Goal: Feedback & Contribution: Submit feedback/report problem

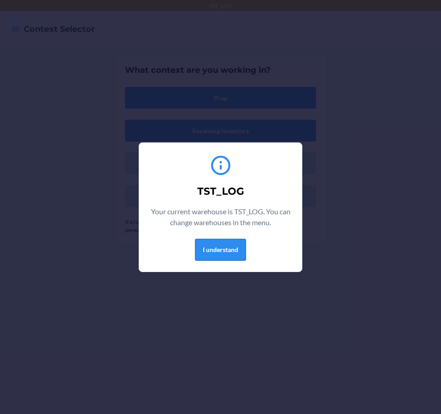
click at [232, 245] on button "I understand" at bounding box center [220, 250] width 51 height 22
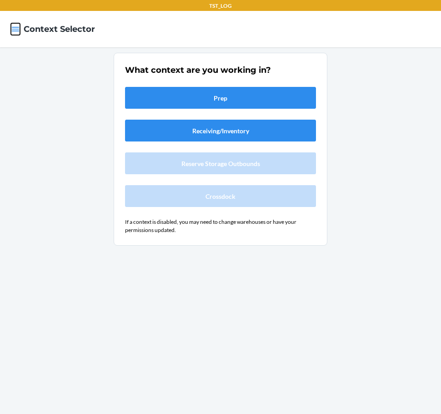
click at [17, 33] on icon "button" at bounding box center [15, 29] width 9 height 9
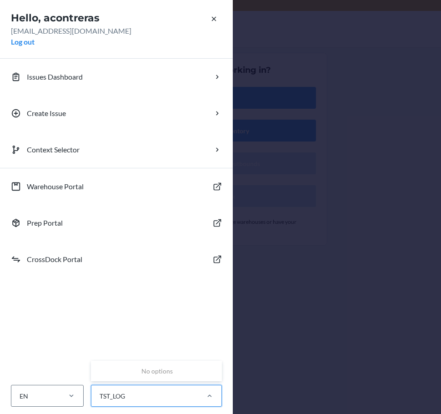
click at [151, 401] on div "TST_LOG" at bounding box center [144, 395] width 106 height 15
click at [100, 401] on input "0 results available. Use Up and Down to choose options, press Enter to select t…" at bounding box center [99, 396] width 1 height 10
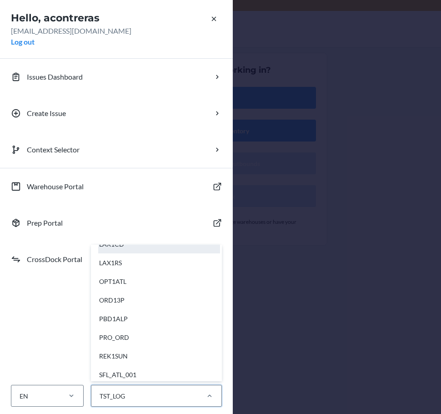
scroll to position [227, 0]
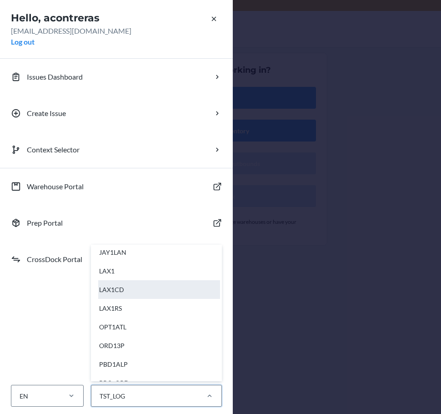
click at [140, 293] on div "LAX1CD" at bounding box center [159, 289] width 122 height 19
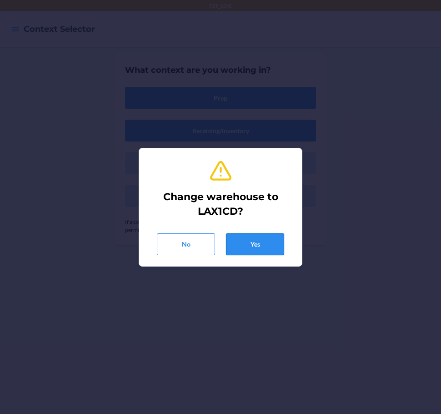
click at [261, 243] on button "Yes" at bounding box center [255, 244] width 58 height 22
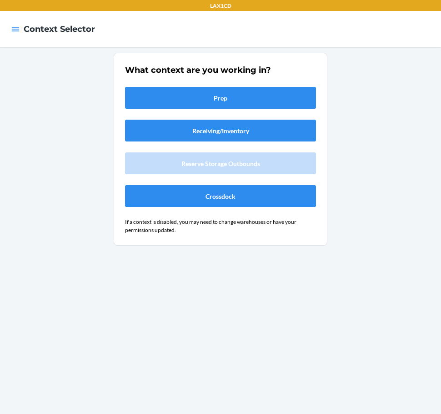
click at [20, 28] on div at bounding box center [15, 29] width 16 height 19
click at [257, 195] on button "Crossdock" at bounding box center [220, 196] width 191 height 22
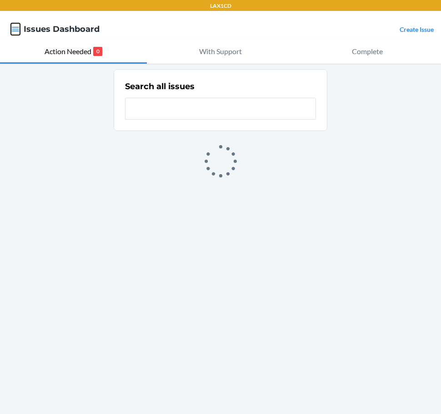
click at [15, 27] on icon "button" at bounding box center [16, 29] width 8 height 5
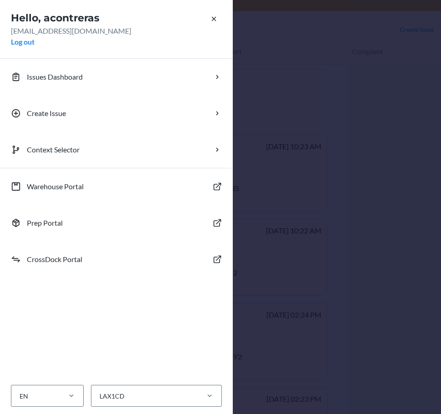
click at [379, 120] on div "Hello, acontreras [EMAIL_ADDRESS][DOMAIN_NAME] Log out Issues Dashboard Create …" at bounding box center [220, 207] width 441 height 414
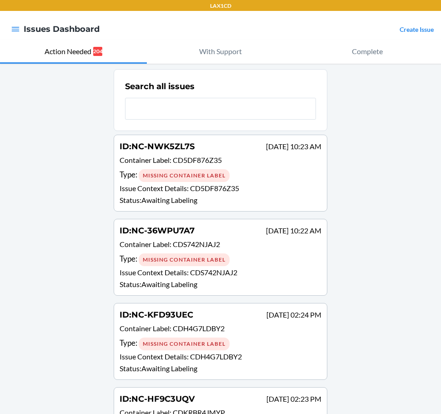
click at [408, 31] on link "Create Issue" at bounding box center [417, 29] width 34 height 8
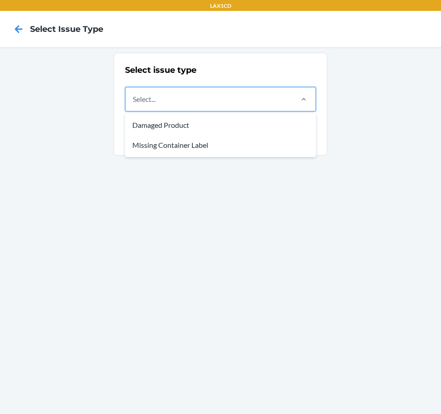
click at [241, 110] on div "Select..." at bounding box center [208, 99] width 166 height 24
click at [134, 105] on input "option Damaged Product focused, 1 of 2. 2 results available. Use Up and Down to…" at bounding box center [133, 99] width 1 height 11
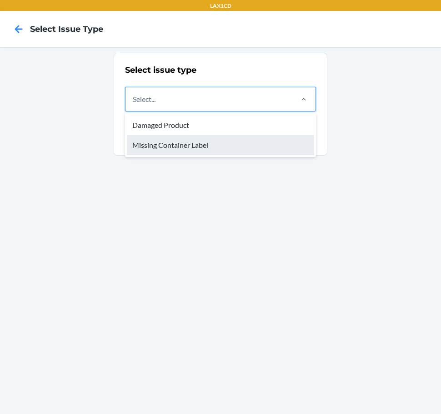
click at [217, 149] on div "Missing Container Label" at bounding box center [220, 145] width 187 height 20
click at [134, 105] on input "option Missing Container Label focused, 2 of 2. 2 results available. Use Up and…" at bounding box center [133, 99] width 1 height 11
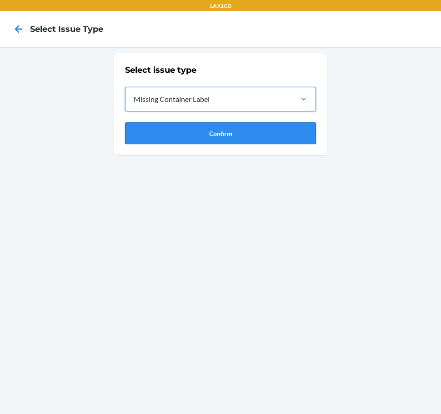
click at [219, 136] on button "Confirm" at bounding box center [220, 133] width 191 height 22
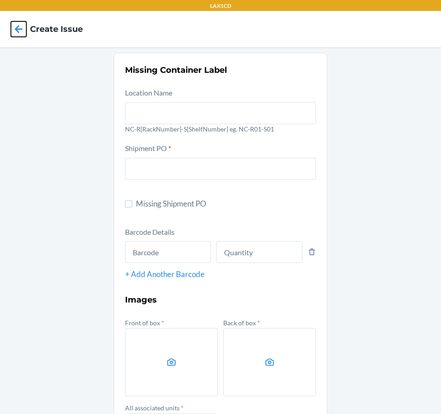
click at [23, 30] on icon at bounding box center [18, 28] width 15 height 15
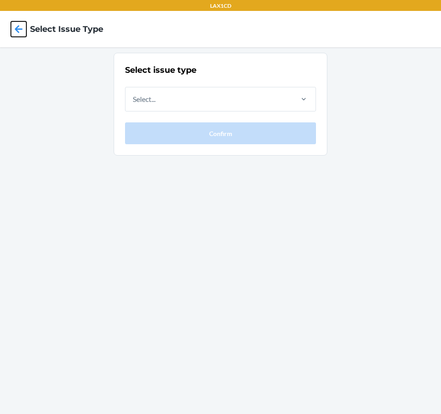
click at [23, 30] on icon at bounding box center [18, 28] width 15 height 15
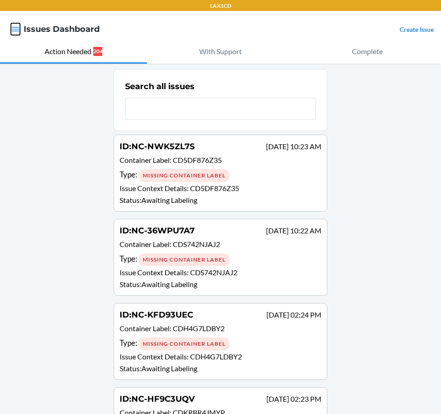
click at [19, 31] on icon "button" at bounding box center [16, 29] width 8 height 5
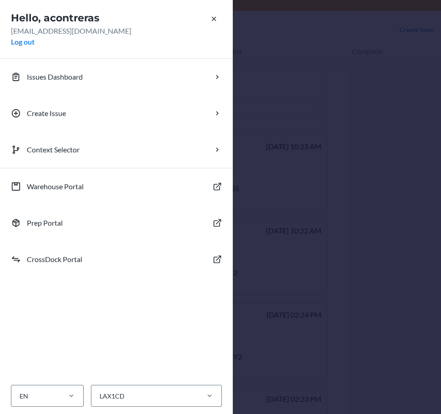
click at [262, 28] on div "Hello, acontreras [EMAIL_ADDRESS][DOMAIN_NAME] Log out Issues Dashboard Create …" at bounding box center [220, 207] width 441 height 414
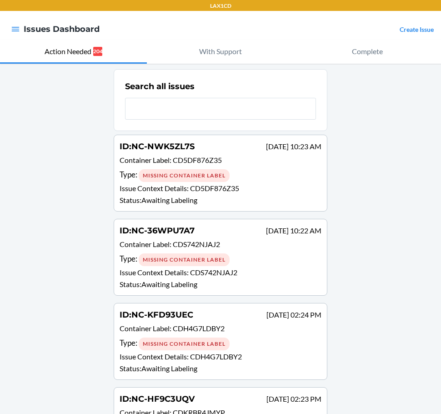
click at [406, 27] on link "Create Issue" at bounding box center [417, 29] width 34 height 8
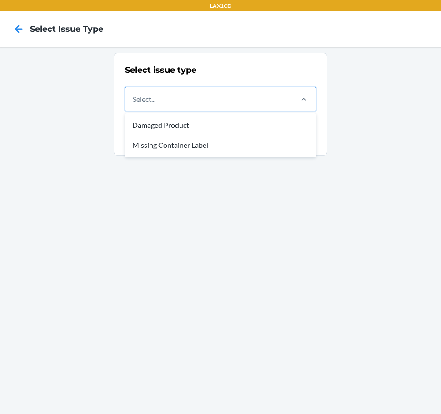
click at [225, 105] on div "Select..." at bounding box center [208, 99] width 166 height 24
click at [134, 105] on input "option Damaged Product focused, 1 of 2. 2 results available. Use Up and Down to…" at bounding box center [133, 99] width 1 height 11
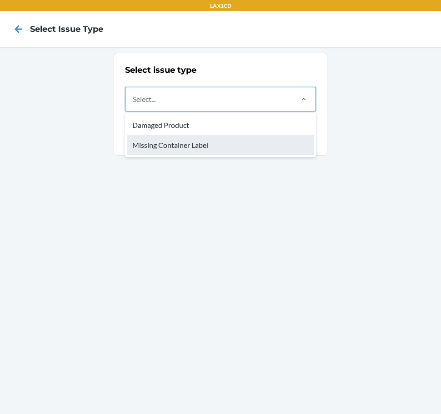
click at [210, 140] on div "Missing Container Label" at bounding box center [220, 145] width 187 height 20
click at [134, 105] on input "option Missing Container Label focused, 2 of 2. 2 results available. Use Up and…" at bounding box center [133, 99] width 1 height 11
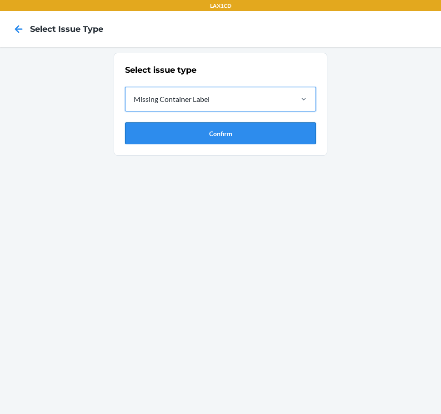
click at [210, 138] on button "Confirm" at bounding box center [220, 133] width 191 height 22
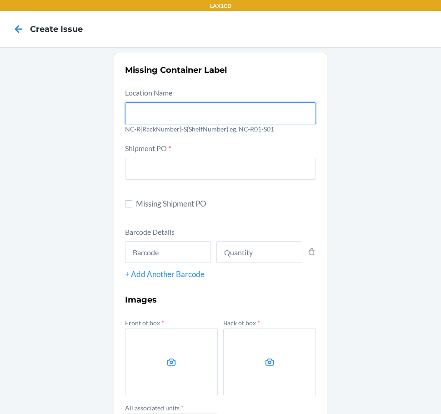
click at [203, 114] on input "text" at bounding box center [220, 113] width 191 height 22
type input "NC-RLCD01-S01"
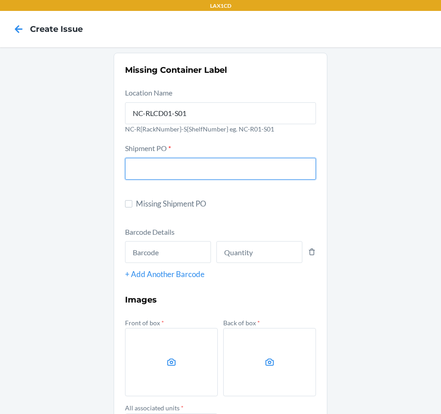
click at [178, 167] on input "text" at bounding box center [220, 169] width 191 height 22
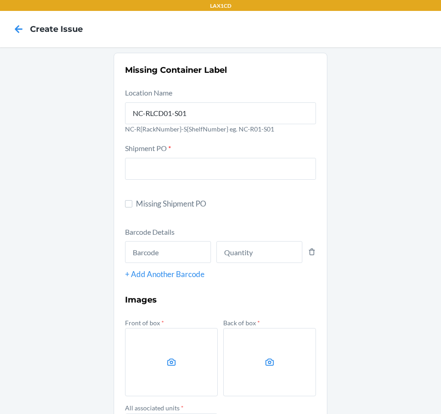
click at [131, 204] on label "Missing Shipment PO" at bounding box center [220, 204] width 191 height 12
click at [131, 204] on input "Missing Shipment PO" at bounding box center [128, 203] width 7 height 7
checkbox input "true"
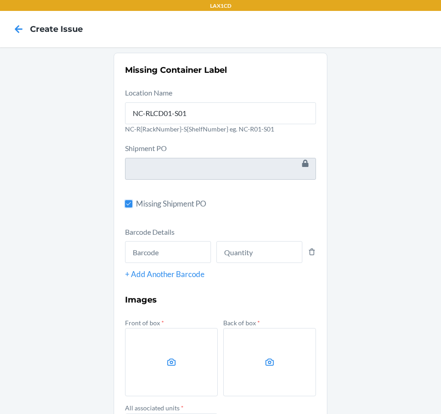
scroll to position [45, 0]
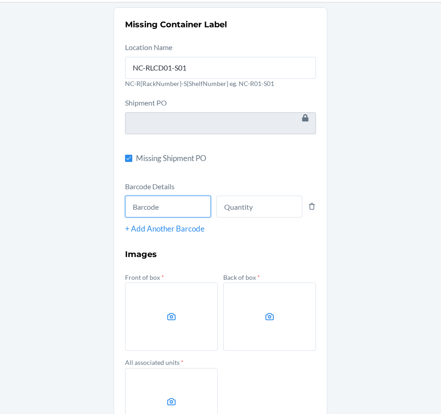
click at [146, 207] on input "text" at bounding box center [168, 206] width 86 height 22
type input "605258265937"
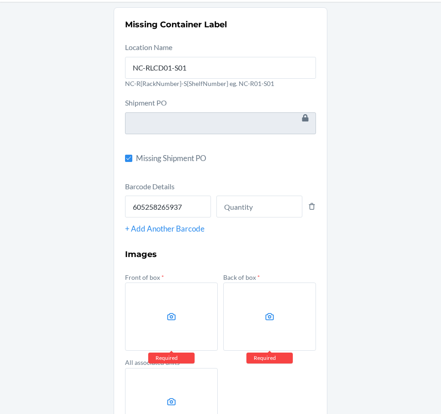
click at [35, 214] on div "Missing Container Label Location Name NC-RLCD01-S01 NC-R{RackNumber}-S{ShelfNum…" at bounding box center [220, 244] width 441 height 484
click at [243, 202] on input "number" at bounding box center [259, 206] width 86 height 22
type input "16"
click at [176, 304] on label at bounding box center [171, 316] width 93 height 68
click at [0, 0] on input "file" at bounding box center [0, 0] width 0 height 0
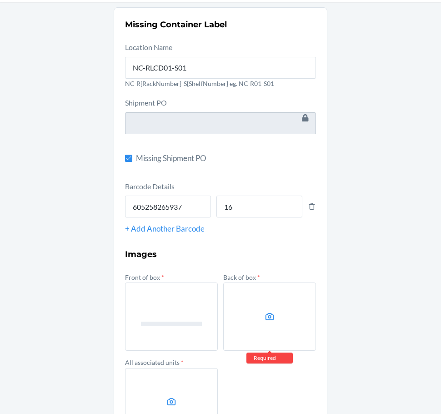
click at [251, 305] on label at bounding box center [269, 316] width 93 height 68
click at [0, 0] on input "file" at bounding box center [0, 0] width 0 height 0
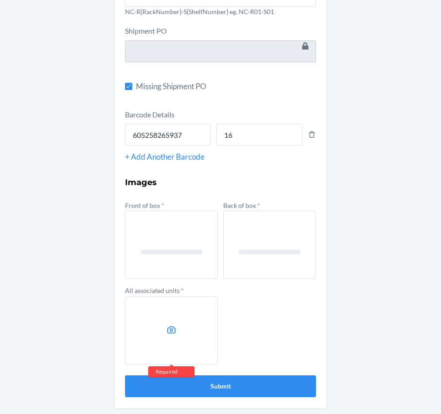
click at [172, 349] on label at bounding box center [171, 330] width 93 height 68
click at [0, 0] on input "file" at bounding box center [0, 0] width 0 height 0
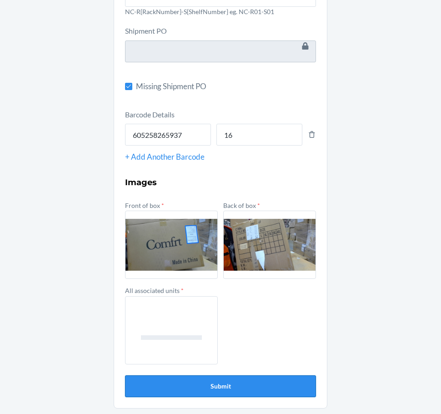
click at [193, 388] on button "Submit" at bounding box center [220, 386] width 191 height 22
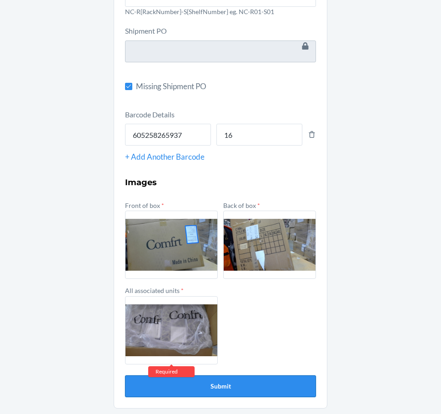
click at [193, 388] on button "Submit" at bounding box center [220, 386] width 191 height 22
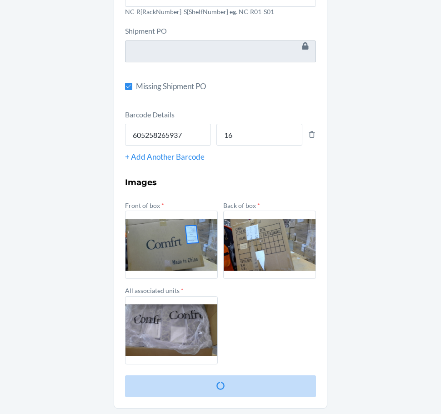
scroll to position [0, 0]
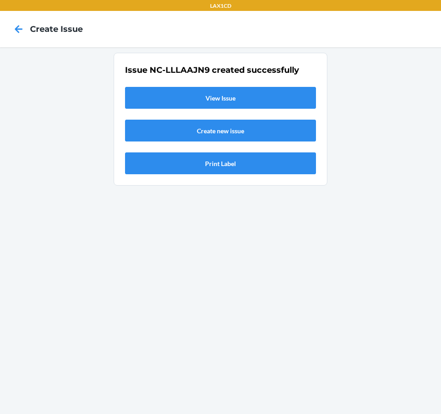
click at [202, 95] on link "View Issue" at bounding box center [220, 98] width 191 height 22
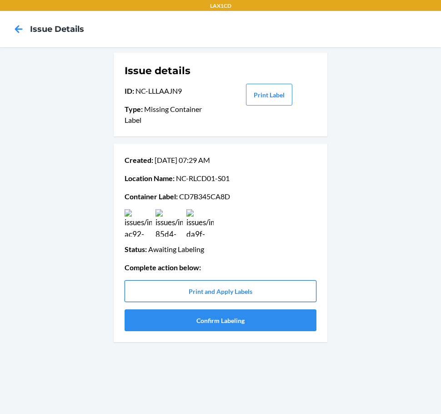
click at [239, 293] on button "Print and Apply Labels" at bounding box center [221, 291] width 192 height 22
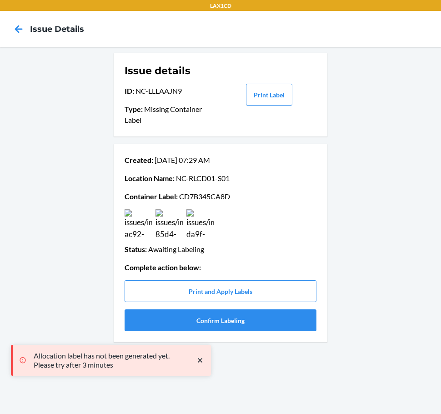
click at [202, 198] on p "Container Label : CD7B345CA8D" at bounding box center [221, 196] width 192 height 11
copy p "CD7B345CA8D"
click at [85, 177] on div "Issue details ID : NC-LLLAAJN9 Type : Missing Container Label Print Label Creat…" at bounding box center [220, 230] width 441 height 366
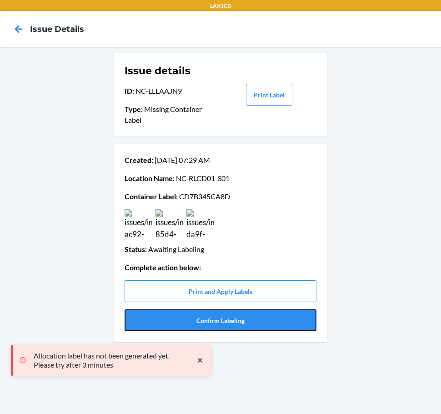
drag, startPoint x: 193, startPoint y: 313, endPoint x: 194, endPoint y: 308, distance: 5.5
click at [193, 312] on button "Confirm Labeling" at bounding box center [221, 320] width 192 height 22
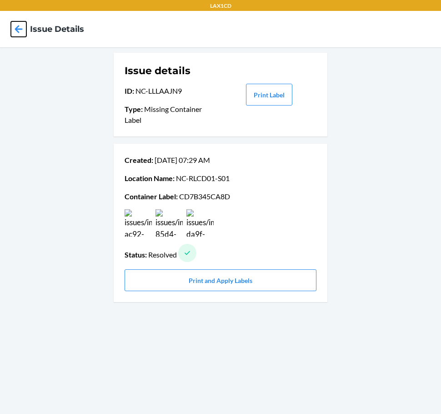
click at [17, 30] on icon at bounding box center [19, 29] width 8 height 8
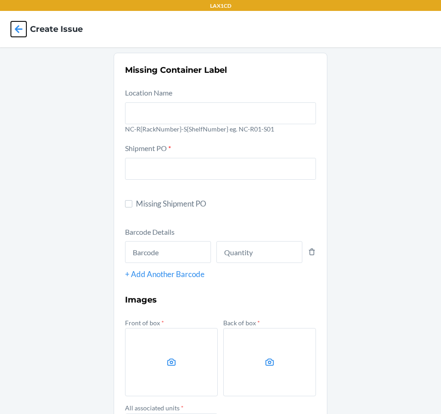
click at [17, 30] on icon at bounding box center [19, 29] width 8 height 8
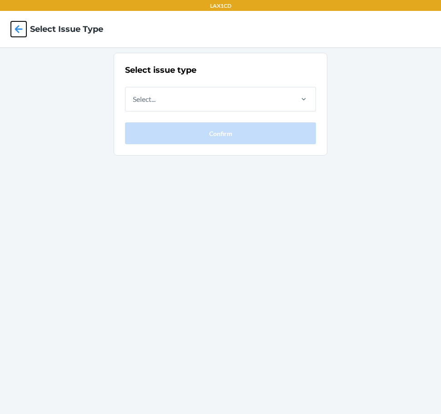
click at [18, 30] on icon at bounding box center [19, 29] width 8 height 8
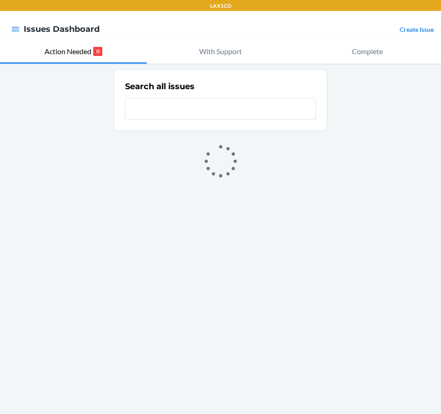
click at [411, 27] on link "Create Issue" at bounding box center [417, 29] width 34 height 8
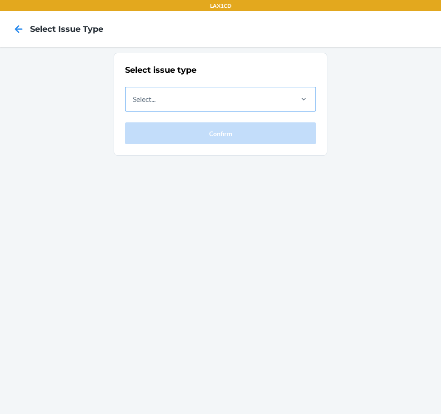
click at [262, 94] on div "Select..." at bounding box center [208, 99] width 166 height 24
click at [134, 94] on input "Select..." at bounding box center [133, 99] width 1 height 11
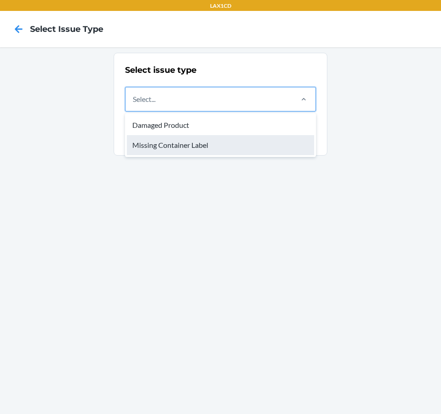
click at [250, 145] on div "Missing Container Label" at bounding box center [220, 145] width 187 height 20
click at [134, 105] on input "option Missing Container Label focused, 2 of 2. 2 results available. Use Up and…" at bounding box center [133, 99] width 1 height 11
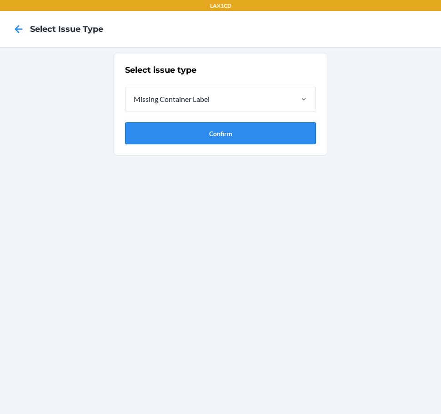
click at [250, 139] on button "Confirm" at bounding box center [220, 133] width 191 height 22
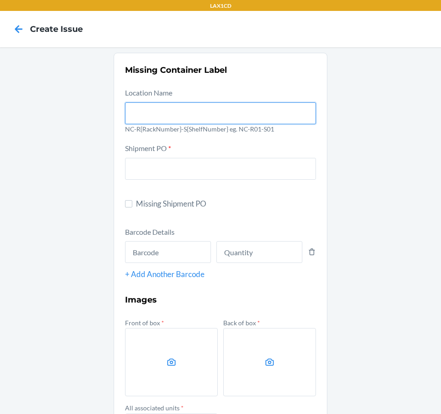
click at [234, 111] on input "text" at bounding box center [220, 113] width 191 height 22
type input "NC-RLCD01-S01"
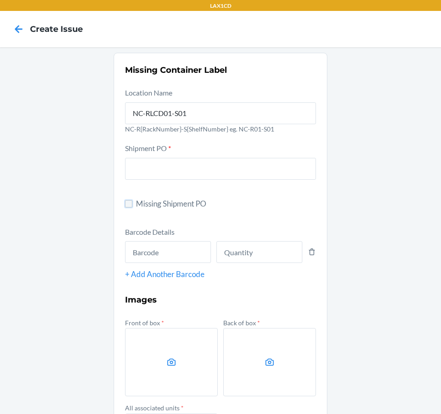
click at [125, 206] on input "Missing Shipment PO" at bounding box center [128, 203] width 7 height 7
checkbox input "true"
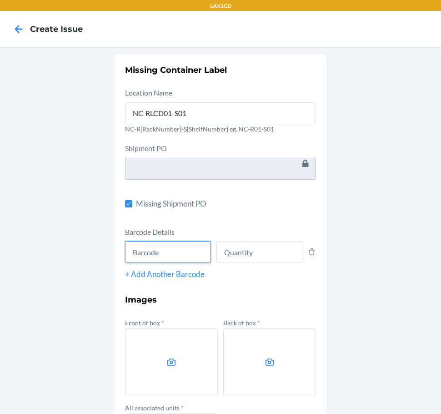
click at [177, 256] on input "text" at bounding box center [168, 252] width 86 height 22
type input "659859015378"
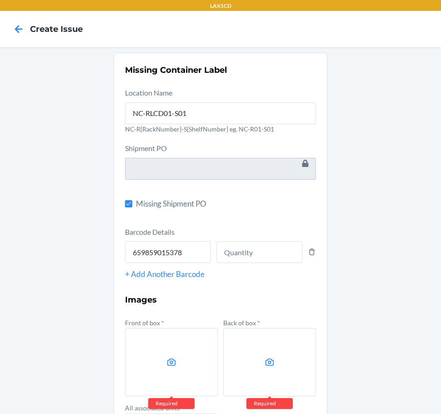
click at [241, 265] on div "Barcode Details 659859015378 + Add Another Barcode" at bounding box center [220, 253] width 191 height 54
click at [241, 251] on input "number" at bounding box center [259, 252] width 86 height 22
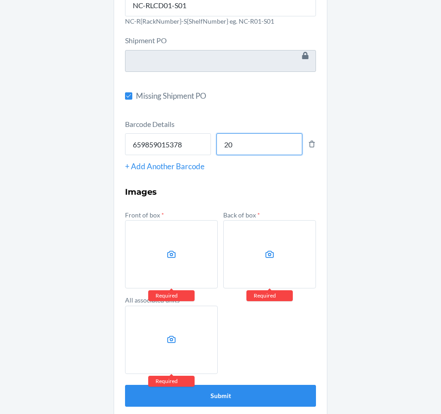
scroll to position [117, 0]
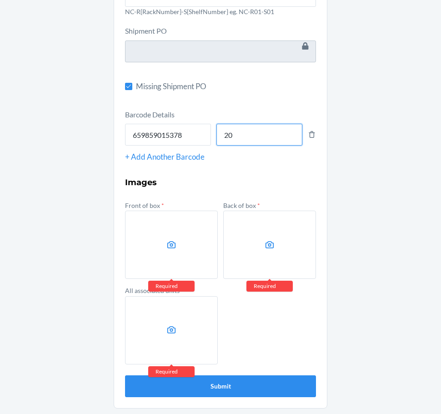
type input "20"
click at [144, 247] on label at bounding box center [171, 244] width 93 height 68
click at [0, 0] on input "file" at bounding box center [0, 0] width 0 height 0
click at [265, 241] on icon at bounding box center [270, 245] width 10 height 10
click at [0, 0] on input "file" at bounding box center [0, 0] width 0 height 0
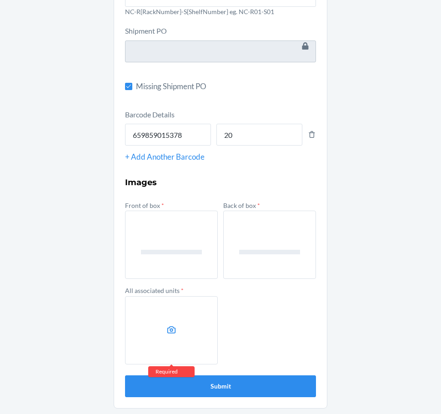
click at [195, 320] on label at bounding box center [171, 330] width 93 height 68
click at [0, 0] on input "file" at bounding box center [0, 0] width 0 height 0
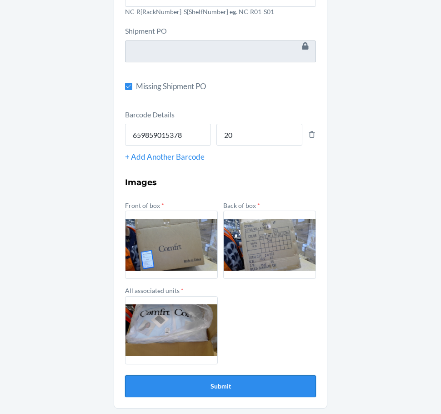
click at [201, 381] on button "Submit" at bounding box center [220, 386] width 191 height 22
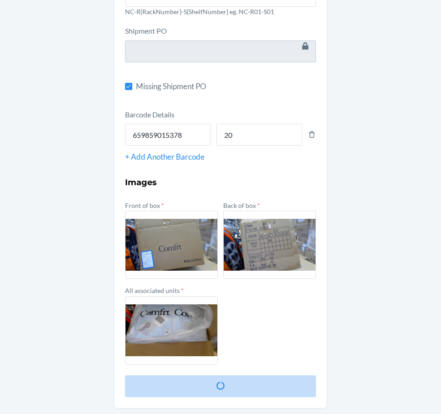
scroll to position [0, 0]
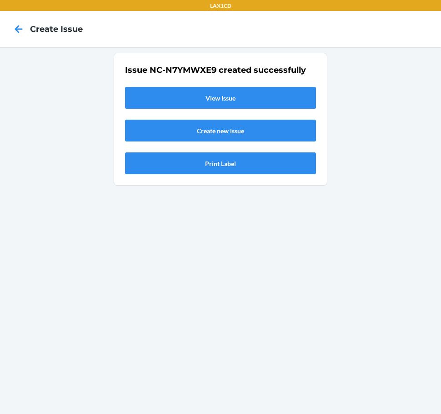
click at [265, 98] on link "View Issue" at bounding box center [220, 98] width 191 height 22
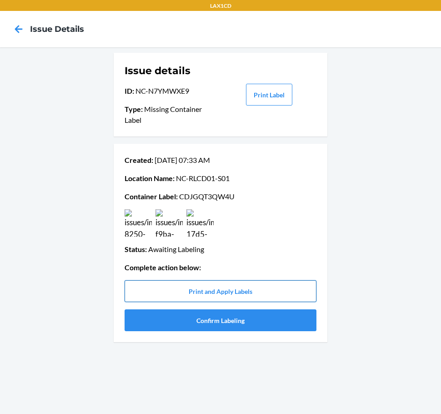
click at [203, 295] on button "Print and Apply Labels" at bounding box center [221, 291] width 192 height 22
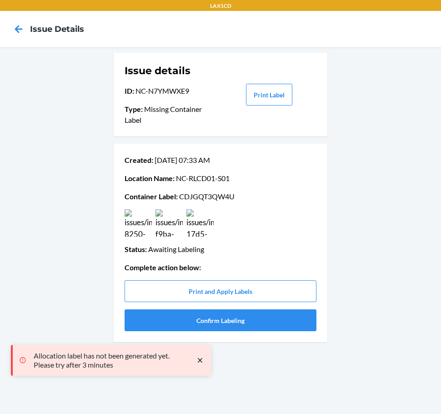
click at [204, 198] on p "Container Label : CDJGQT3QW4U" at bounding box center [221, 196] width 192 height 11
copy p "CDJGQT3QW4U"
click at [37, 230] on div "Issue details ID : NC-N7YMWXE9 Type : Missing Container Label Print Label Creat…" at bounding box center [220, 230] width 441 height 366
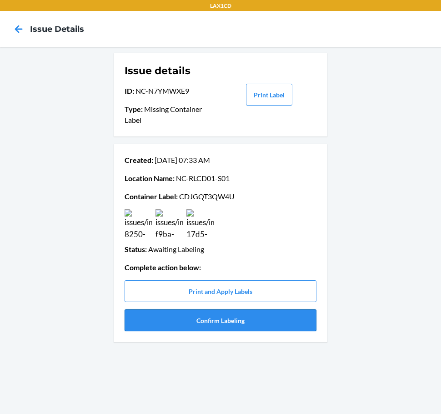
click at [169, 322] on button "Confirm Labeling" at bounding box center [221, 320] width 192 height 22
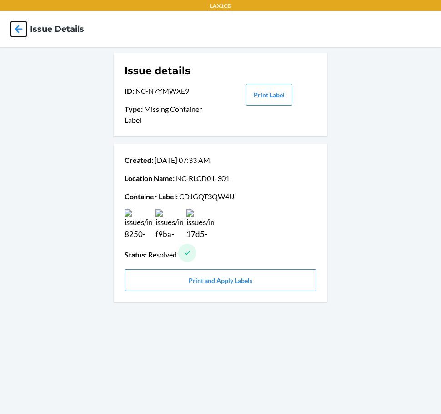
click at [20, 26] on icon at bounding box center [18, 28] width 15 height 15
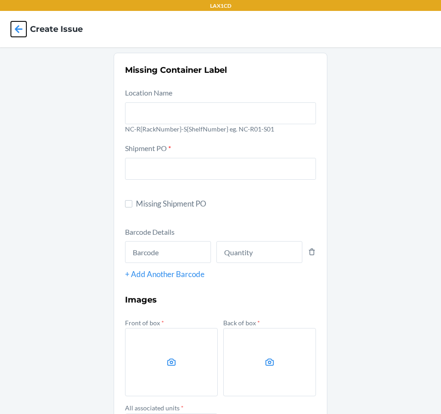
click at [20, 26] on icon at bounding box center [18, 28] width 15 height 15
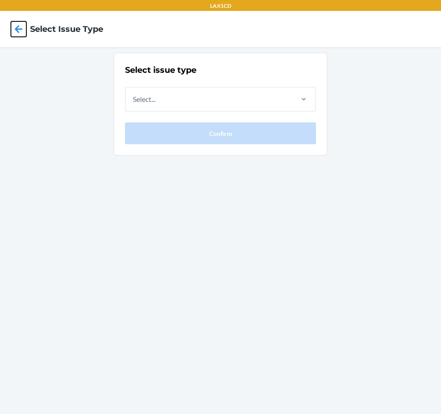
click at [20, 26] on icon at bounding box center [18, 28] width 15 height 15
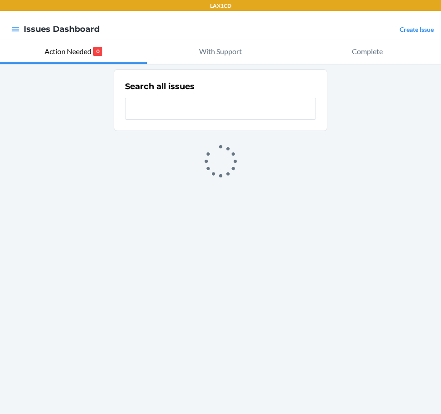
click at [415, 24] on div "Create Issue" at bounding box center [417, 29] width 34 height 12
click at [416, 28] on link "Create Issue" at bounding box center [417, 29] width 34 height 8
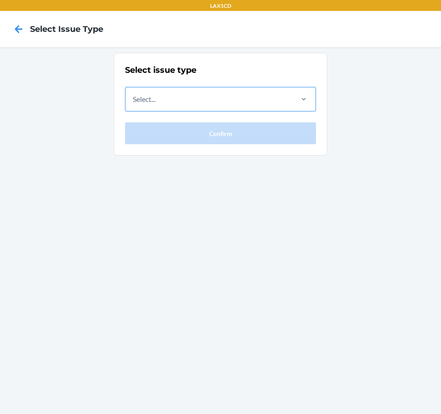
click at [224, 97] on div "Select..." at bounding box center [208, 99] width 166 height 24
click at [134, 97] on input "Select..." at bounding box center [133, 99] width 1 height 11
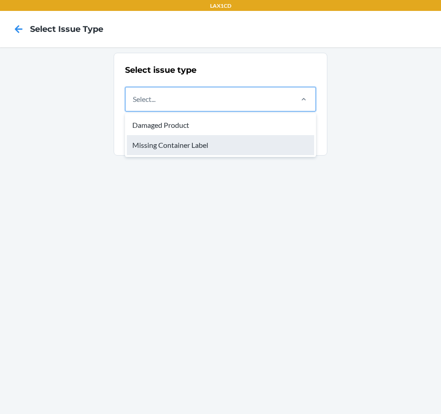
click at [213, 145] on div "Missing Container Label" at bounding box center [220, 145] width 187 height 20
click at [134, 105] on input "option Missing Container Label focused, 2 of 2. 2 results available. Use Up and…" at bounding box center [133, 99] width 1 height 11
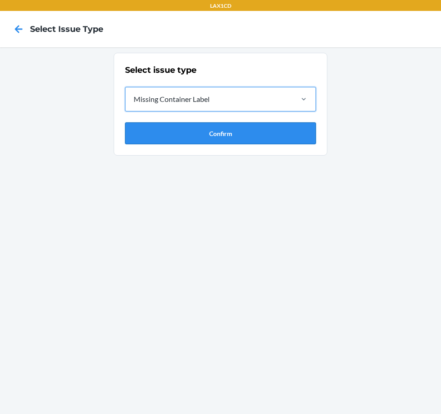
click at [213, 139] on button "Confirm" at bounding box center [220, 133] width 191 height 22
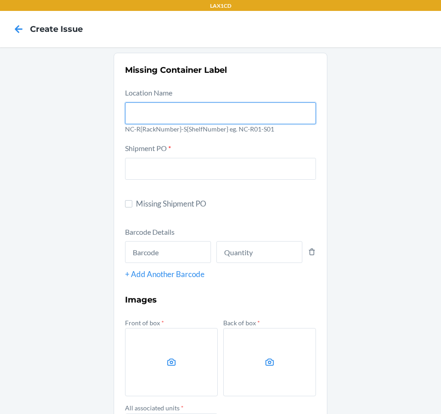
click at [208, 117] on input "text" at bounding box center [220, 113] width 191 height 22
type input "NC-RLCD01-S01"
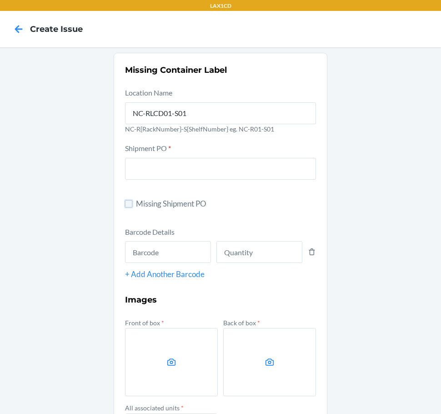
click at [126, 202] on input "Missing Shipment PO" at bounding box center [128, 203] width 7 height 7
checkbox input "true"
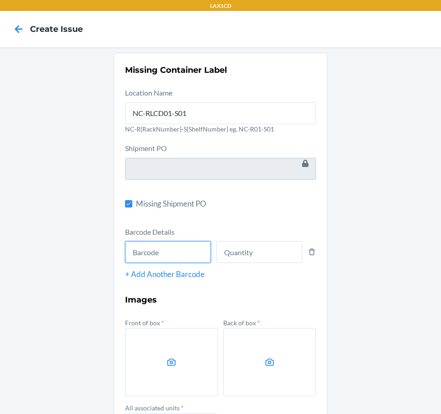
click at [148, 255] on input "text" at bounding box center [168, 252] width 86 height 22
type input "198119030596"
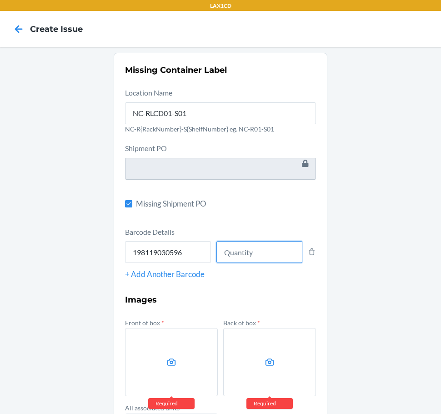
click at [261, 255] on input "number" at bounding box center [259, 252] width 86 height 22
type input "6"
click at [93, 289] on div "Missing Container Label Location Name NC-RLCD01-S01 NC-R{RackNumber}-S{ShelfNum…" at bounding box center [220, 289] width 441 height 484
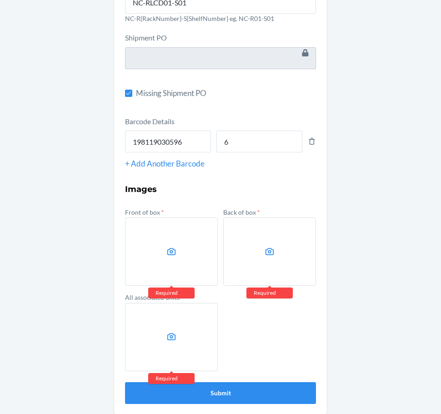
scroll to position [117, 0]
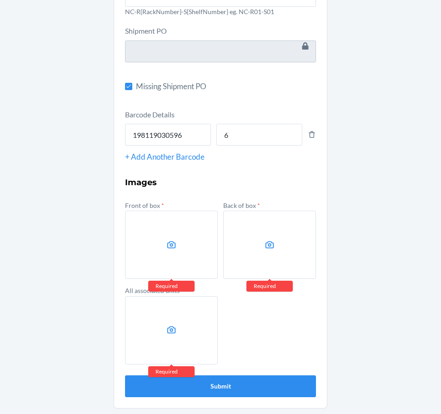
click at [155, 251] on label at bounding box center [171, 244] width 93 height 68
click at [0, 0] on input "file" at bounding box center [0, 0] width 0 height 0
click at [242, 248] on label at bounding box center [269, 244] width 93 height 68
click at [0, 0] on input "file" at bounding box center [0, 0] width 0 height 0
click at [175, 331] on label at bounding box center [171, 330] width 93 height 68
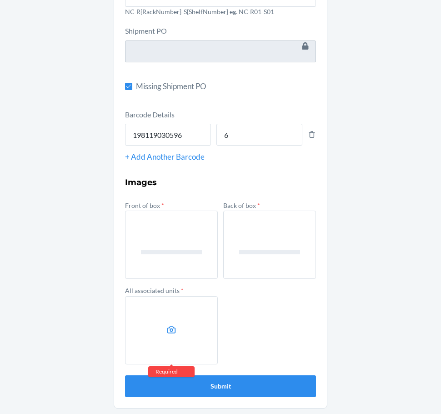
click at [0, 0] on input "file" at bounding box center [0, 0] width 0 height 0
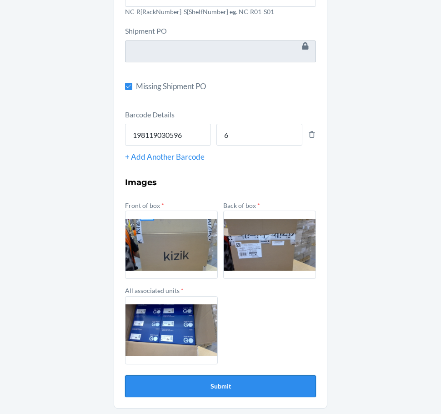
click at [247, 386] on button "Submit" at bounding box center [220, 386] width 191 height 22
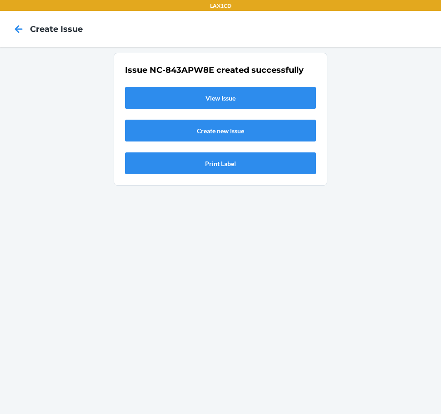
scroll to position [0, 0]
click at [195, 99] on link "View Issue" at bounding box center [220, 98] width 191 height 22
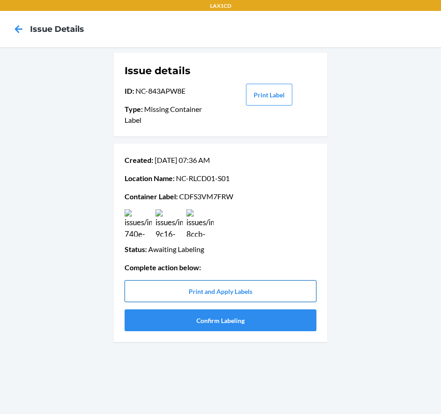
click at [219, 287] on button "Print and Apply Labels" at bounding box center [221, 291] width 192 height 22
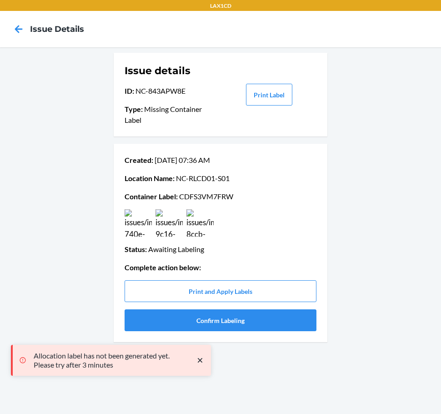
click at [200, 192] on p "Container Label : CDFS3VM7FRW" at bounding box center [221, 196] width 192 height 11
copy p "CDFS3VM7FRW"
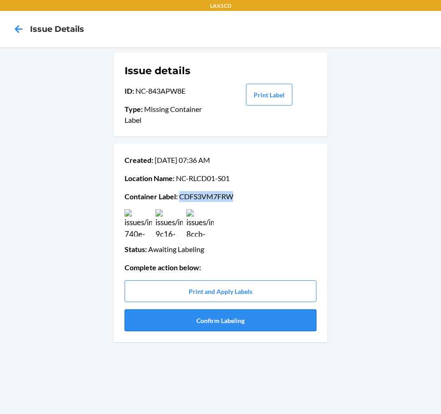
click at [153, 327] on button "Confirm Labeling" at bounding box center [221, 320] width 192 height 22
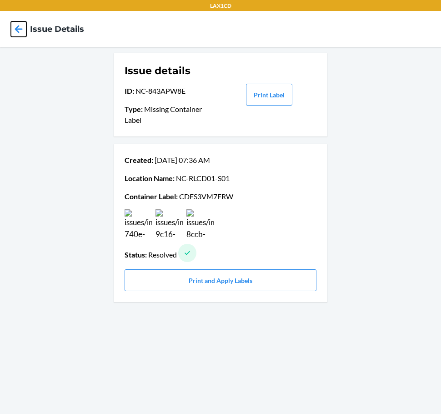
click at [23, 32] on icon at bounding box center [18, 28] width 15 height 15
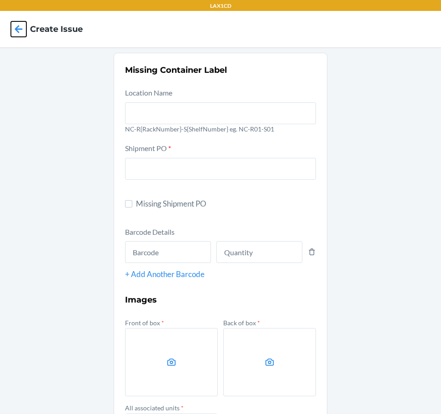
click at [23, 32] on icon at bounding box center [18, 28] width 15 height 15
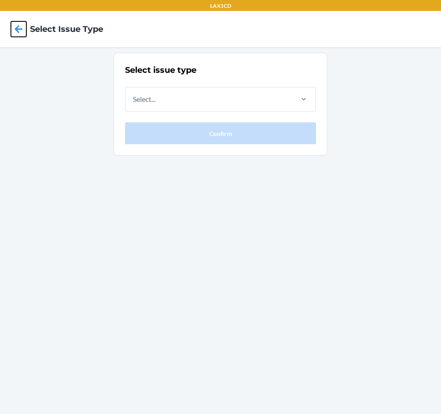
click at [15, 35] on icon at bounding box center [18, 28] width 15 height 15
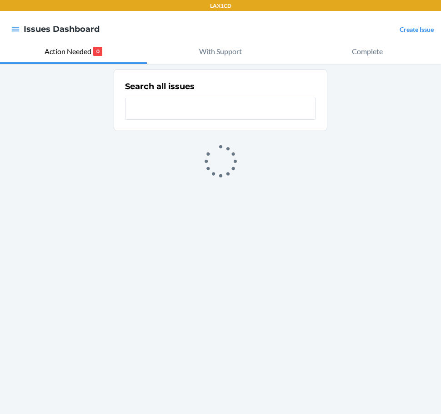
click at [424, 34] on div "Create Issue" at bounding box center [417, 29] width 34 height 12
click at [424, 29] on link "Create Issue" at bounding box center [417, 29] width 34 height 8
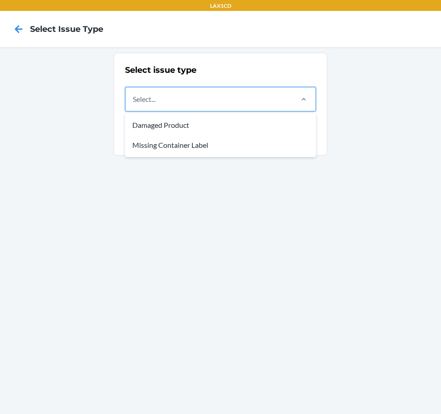
click at [291, 95] on div "Select..." at bounding box center [208, 99] width 166 height 24
click at [134, 95] on input "option Damaged Product focused, 1 of 2. 2 results available. Use Up and Down to…" at bounding box center [133, 99] width 1 height 11
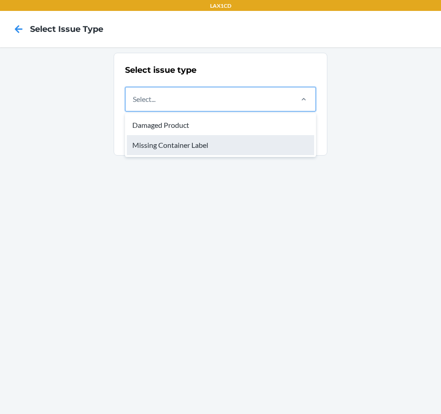
click at [257, 140] on div "Missing Container Label" at bounding box center [220, 145] width 187 height 20
click at [134, 105] on input "option Missing Container Label focused, 2 of 2. 2 results available. Use Up and…" at bounding box center [133, 99] width 1 height 11
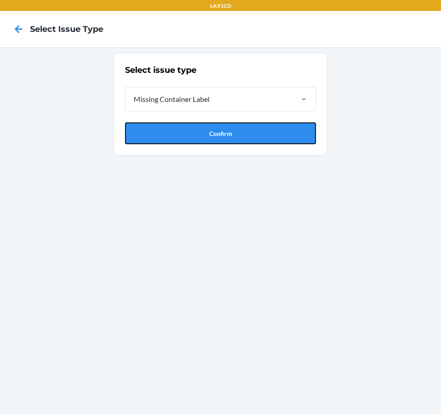
click at [257, 140] on button "Confirm" at bounding box center [220, 133] width 191 height 22
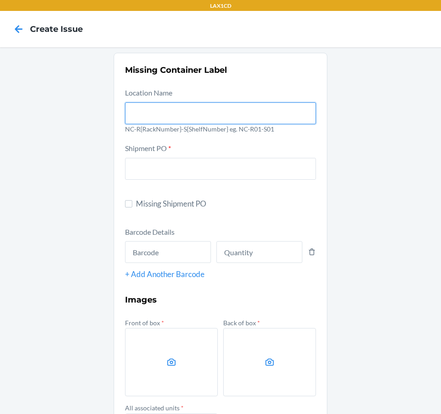
click at [248, 116] on input "text" at bounding box center [220, 113] width 191 height 22
type input "NC-RLCD01-S01"
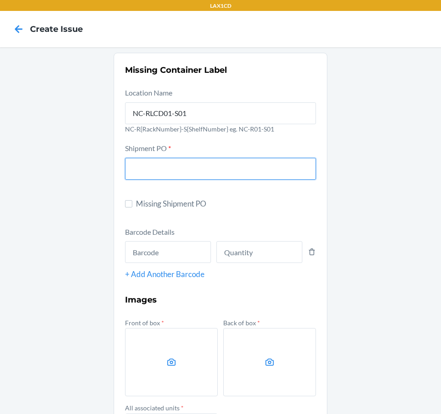
click at [161, 174] on input "text" at bounding box center [220, 169] width 191 height 22
type input "9939512"
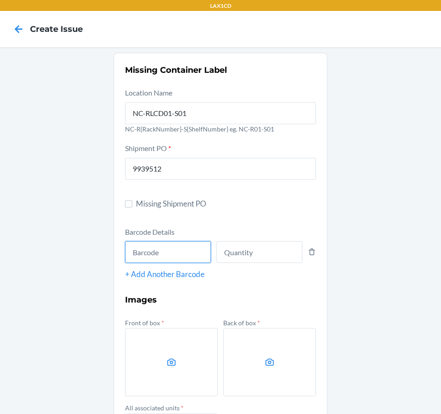
click at [183, 256] on input "text" at bounding box center [168, 252] width 86 height 22
click at [230, 249] on input "number" at bounding box center [259, 252] width 86 height 22
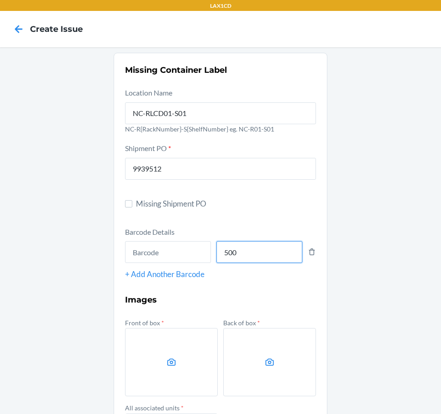
type input "500"
click at [147, 254] on input "text" at bounding box center [168, 252] width 86 height 22
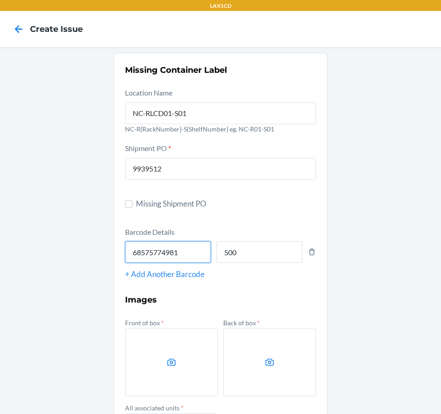
type input "685757749817"
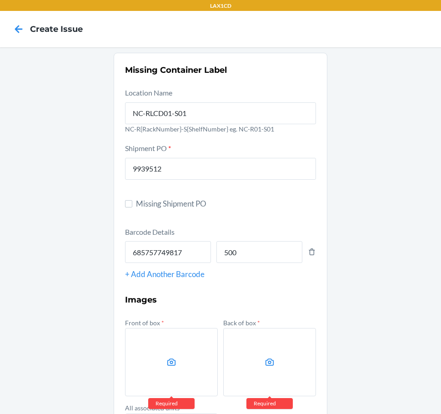
click at [90, 295] on div "Missing Container Label Location Name NC-RLCD01-S01 NC-R{RackNumber}-S{ShelfNum…" at bounding box center [220, 289] width 441 height 484
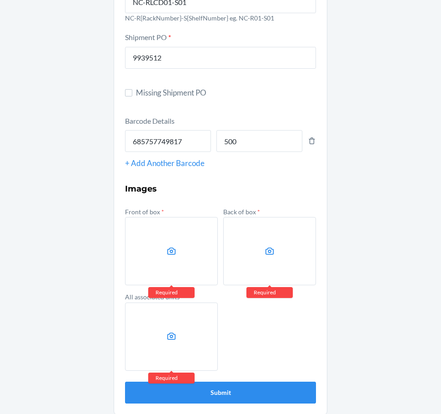
scroll to position [117, 0]
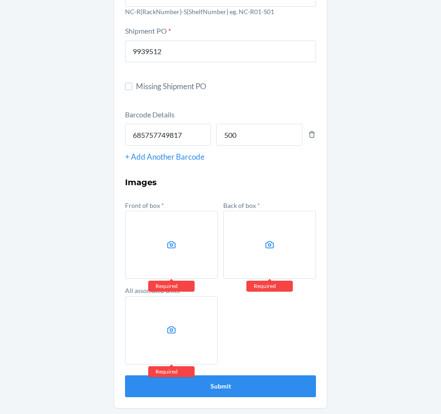
click at [177, 259] on label at bounding box center [171, 244] width 93 height 68
click at [0, 0] on input "file" at bounding box center [0, 0] width 0 height 0
click at [253, 236] on label at bounding box center [269, 244] width 93 height 68
click at [0, 0] on input "file" at bounding box center [0, 0] width 0 height 0
click at [168, 330] on icon at bounding box center [171, 330] width 10 height 10
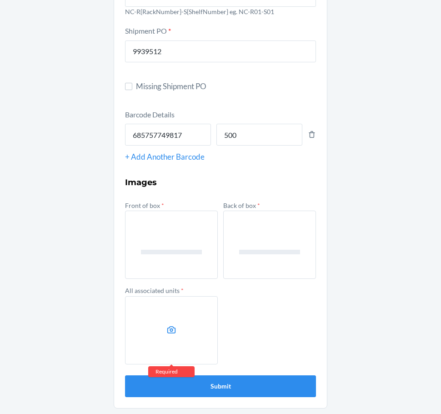
click at [0, 0] on input "file" at bounding box center [0, 0] width 0 height 0
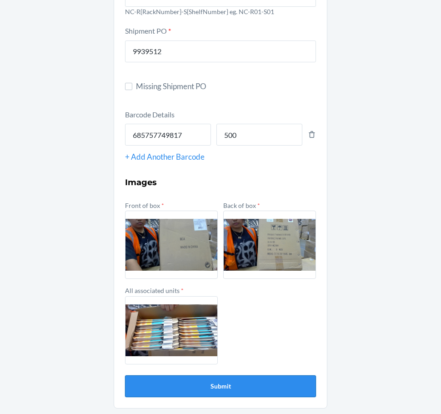
click at [263, 386] on button "Submit" at bounding box center [220, 386] width 191 height 22
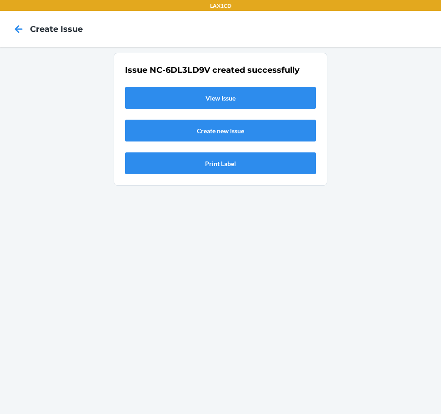
scroll to position [0, 0]
click at [229, 102] on link "View Issue" at bounding box center [220, 98] width 191 height 22
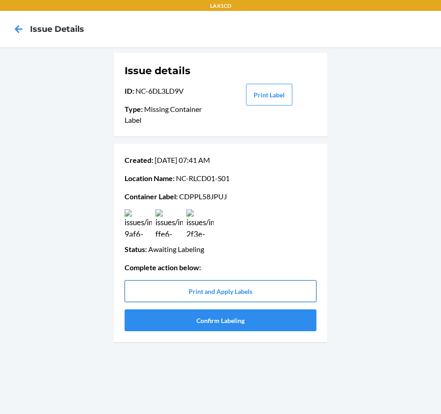
click at [258, 294] on button "Print and Apply Labels" at bounding box center [221, 291] width 192 height 22
click at [190, 322] on button "Confirm Labeling" at bounding box center [221, 320] width 192 height 22
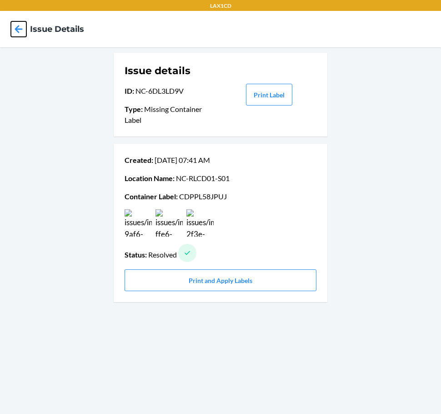
click at [21, 24] on icon at bounding box center [18, 28] width 15 height 15
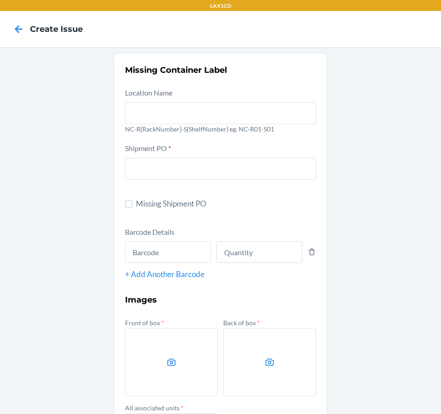
click at [21, 24] on icon at bounding box center [18, 28] width 15 height 15
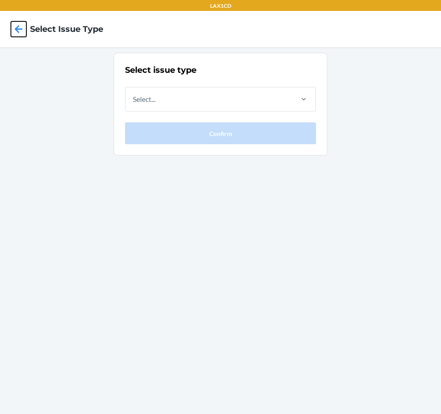
click at [21, 24] on icon at bounding box center [18, 28] width 15 height 15
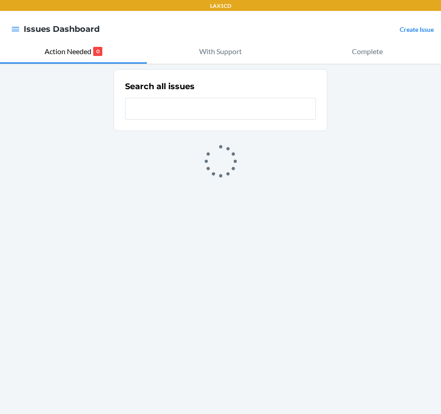
click at [405, 31] on link "Create Issue" at bounding box center [417, 29] width 34 height 8
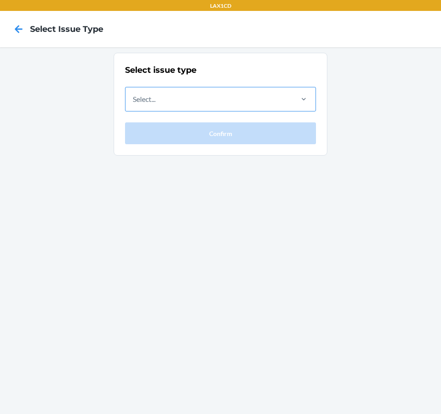
click at [249, 97] on div "Select..." at bounding box center [208, 99] width 166 height 24
click at [134, 97] on input "Select..." at bounding box center [133, 99] width 1 height 11
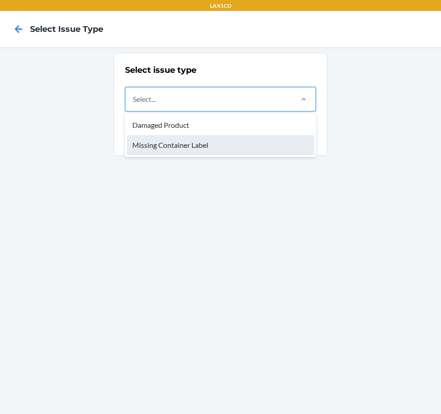
click at [188, 151] on div "Missing Container Label" at bounding box center [220, 145] width 187 height 20
click at [134, 105] on input "option Missing Container Label focused, 2 of 2. 2 results available. Use Up and…" at bounding box center [133, 99] width 1 height 11
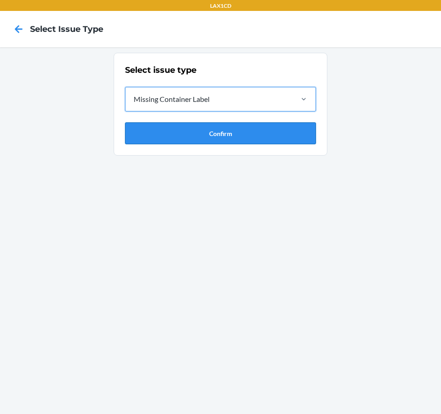
click at [190, 133] on button "Confirm" at bounding box center [220, 133] width 191 height 22
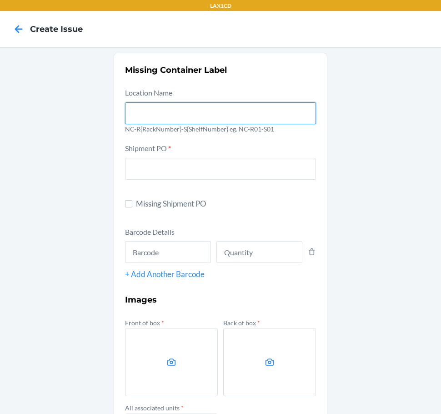
click at [195, 117] on input "text" at bounding box center [220, 113] width 191 height 22
type input "NC-RLCD01-S01"
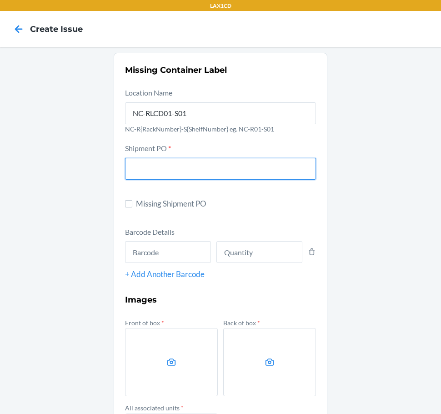
click at [142, 175] on input "text" at bounding box center [220, 169] width 191 height 22
type input "9939512"
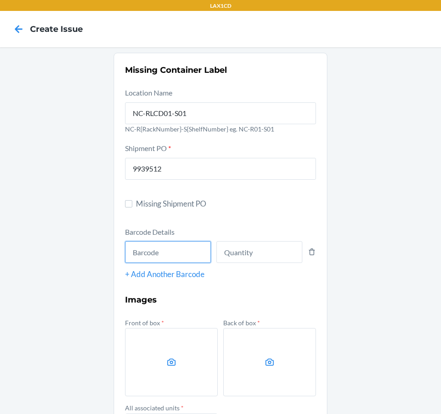
click at [174, 261] on input "text" at bounding box center [168, 252] width 86 height 22
type input "810148460884"
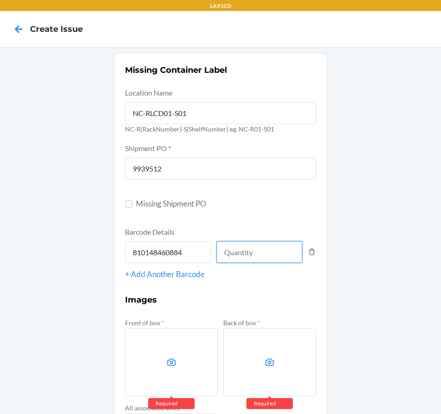
click at [284, 243] on input "number" at bounding box center [259, 252] width 86 height 22
type input "200"
click at [348, 300] on div "Missing Container Label Location Name NC-RLCD01-S01 NC-R{RackNumber}-S{ShelfNum…" at bounding box center [220, 289] width 441 height 484
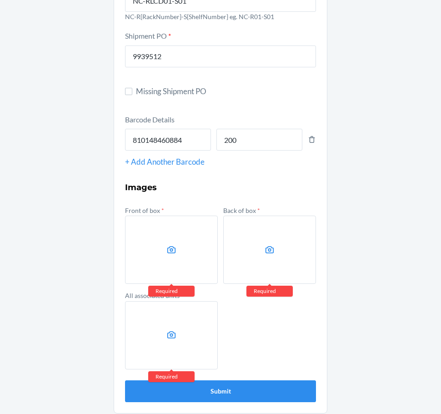
scroll to position [117, 0]
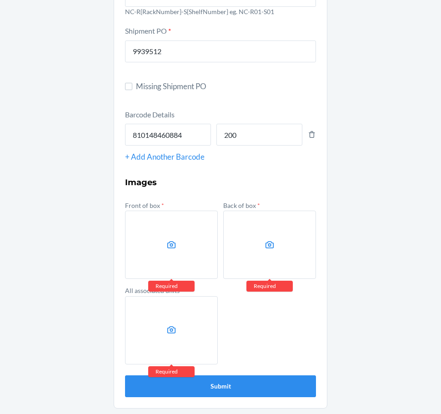
click at [166, 245] on icon at bounding box center [171, 245] width 10 height 10
click at [0, 0] on input "file" at bounding box center [0, 0] width 0 height 0
click at [241, 252] on label at bounding box center [269, 244] width 93 height 68
click at [0, 0] on input "file" at bounding box center [0, 0] width 0 height 0
click at [151, 338] on label at bounding box center [171, 330] width 93 height 68
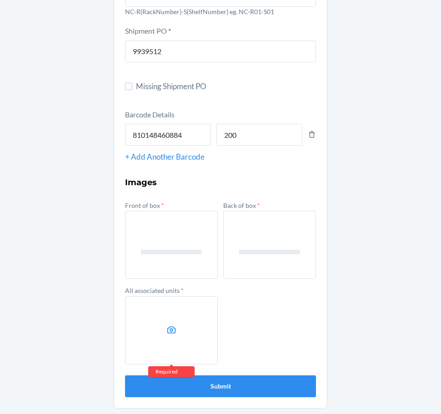
click at [0, 0] on input "file" at bounding box center [0, 0] width 0 height 0
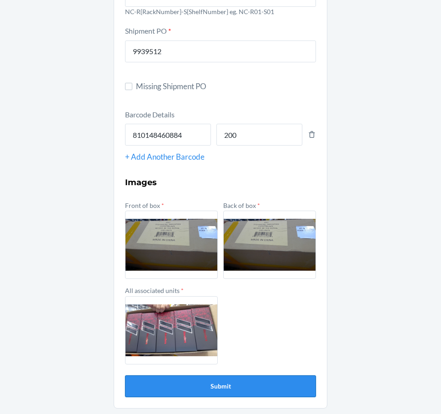
click at [233, 381] on button "Submit" at bounding box center [220, 386] width 191 height 22
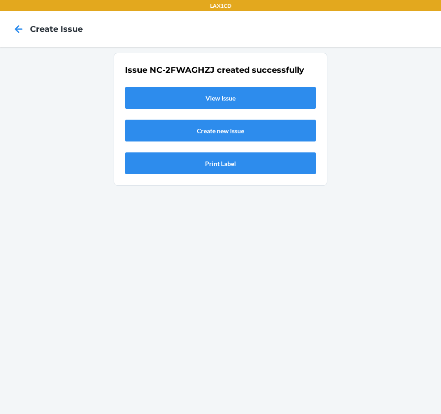
scroll to position [0, 0]
click at [254, 96] on link "View Issue" at bounding box center [220, 98] width 191 height 22
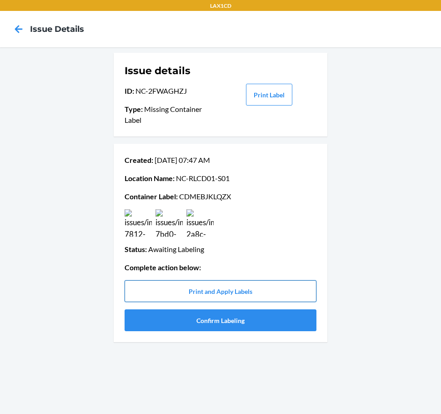
click at [246, 291] on button "Print and Apply Labels" at bounding box center [221, 291] width 192 height 22
click at [272, 326] on button "Confirm Labeling" at bounding box center [221, 320] width 192 height 22
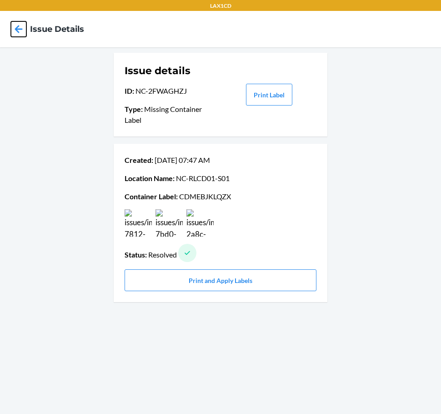
click at [13, 30] on icon at bounding box center [18, 28] width 15 height 15
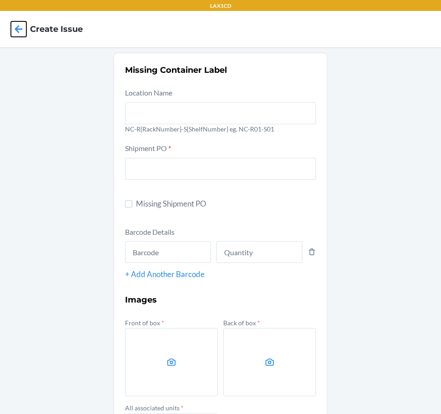
click at [13, 30] on icon at bounding box center [18, 28] width 15 height 15
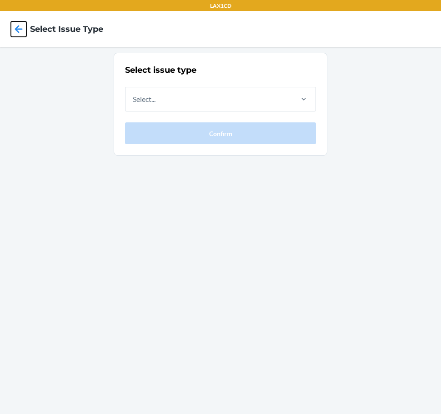
click at [13, 30] on icon at bounding box center [18, 28] width 15 height 15
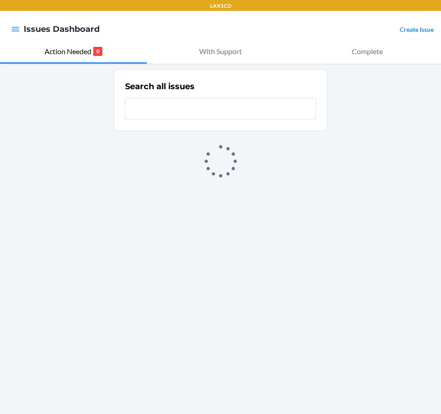
click at [416, 21] on nav "Issues Dashboard Create Issue" at bounding box center [220, 29] width 441 height 36
click at [416, 28] on link "Create Issue" at bounding box center [417, 29] width 34 height 8
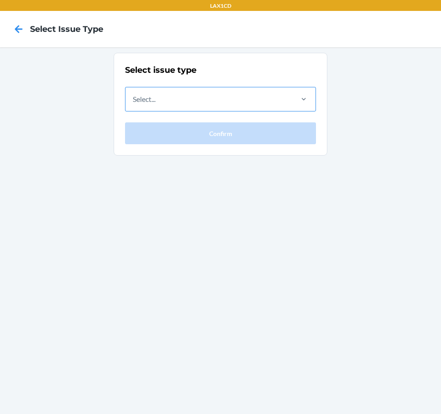
click at [279, 100] on div "Select..." at bounding box center [208, 99] width 166 height 24
click at [134, 100] on input "Select..." at bounding box center [133, 99] width 1 height 11
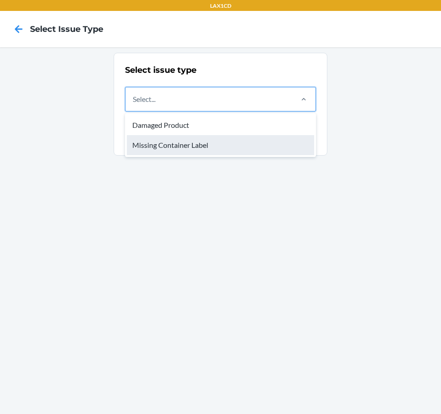
click at [261, 148] on div "Missing Container Label" at bounding box center [220, 145] width 187 height 20
click at [134, 105] on input "option Missing Container Label focused, 2 of 2. 2 results available. Use Up and…" at bounding box center [133, 99] width 1 height 11
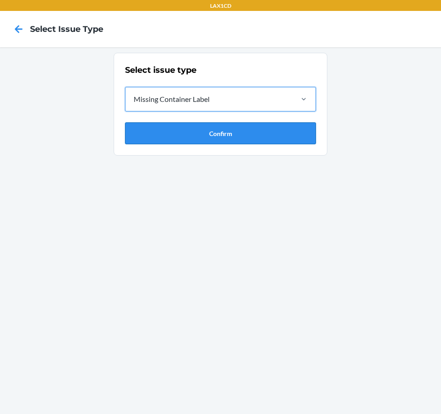
click at [259, 142] on button "Confirm" at bounding box center [220, 133] width 191 height 22
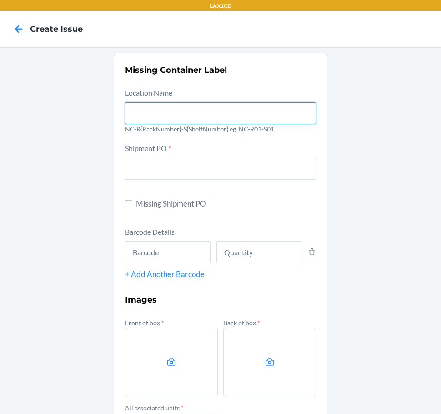
click at [236, 114] on input "text" at bounding box center [220, 113] width 191 height 22
type input "NC-RLCD01-S01"
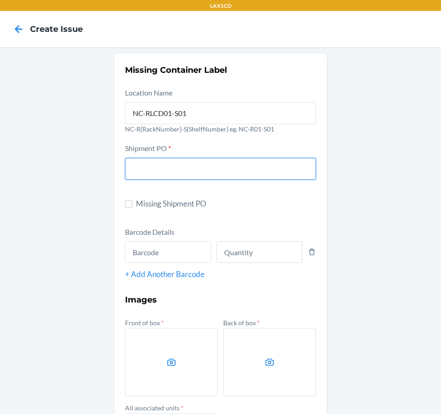
click at [169, 171] on input "text" at bounding box center [220, 169] width 191 height 22
type input "9932335"
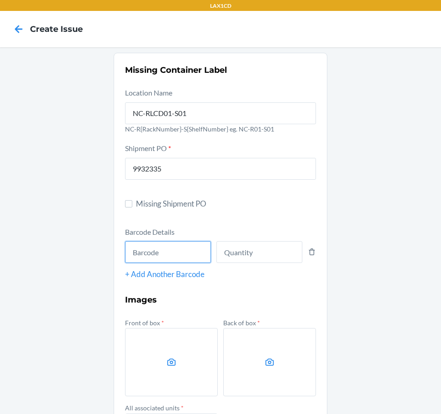
click at [147, 250] on input "text" at bounding box center [168, 252] width 86 height 22
type input "850015748172"
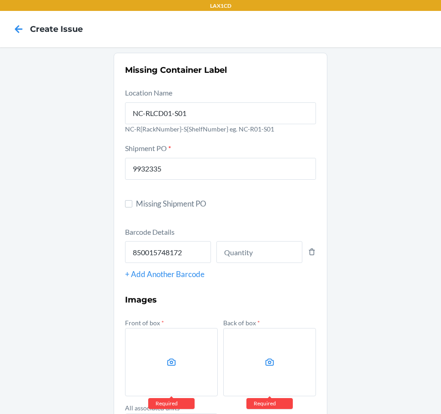
click at [250, 266] on div "Barcode Details 850015748172 + Add Another Barcode" at bounding box center [220, 253] width 191 height 54
click at [246, 251] on input "number" at bounding box center [259, 252] width 86 height 22
type input "16"
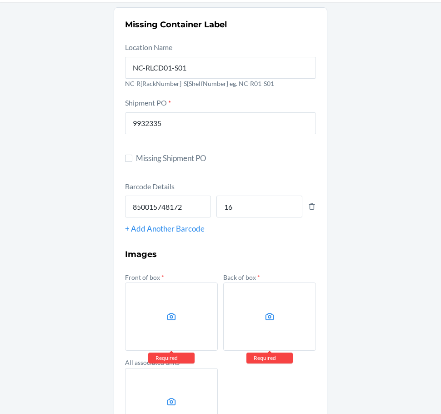
click at [176, 319] on label at bounding box center [171, 316] width 93 height 68
click at [0, 0] on input "file" at bounding box center [0, 0] width 0 height 0
click at [255, 313] on label at bounding box center [269, 316] width 93 height 68
click at [0, 0] on input "file" at bounding box center [0, 0] width 0 height 0
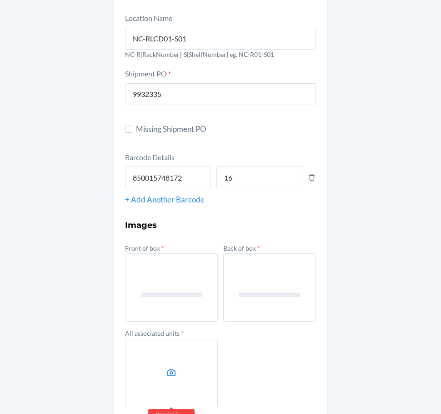
scroll to position [117, 0]
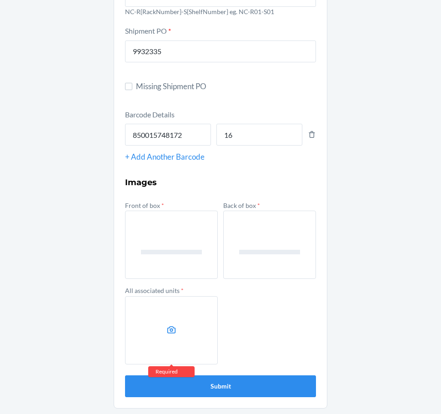
click at [176, 335] on label at bounding box center [171, 330] width 93 height 68
click at [0, 0] on input "file" at bounding box center [0, 0] width 0 height 0
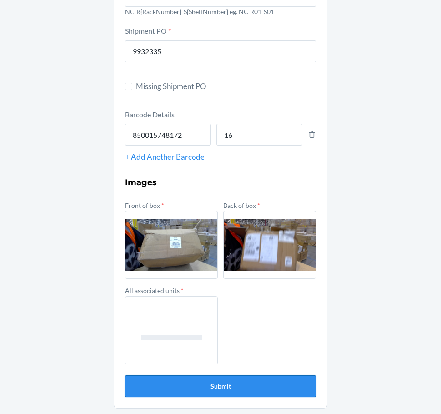
click at [262, 384] on button "Submit" at bounding box center [220, 386] width 191 height 22
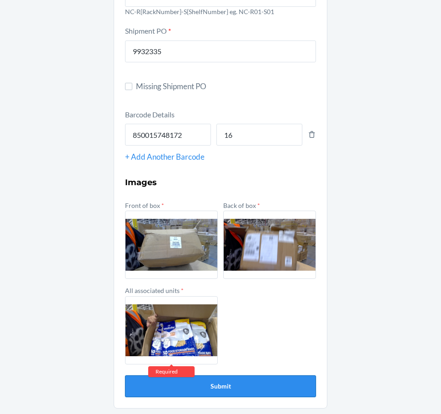
click at [262, 384] on button "Submit" at bounding box center [220, 386] width 191 height 22
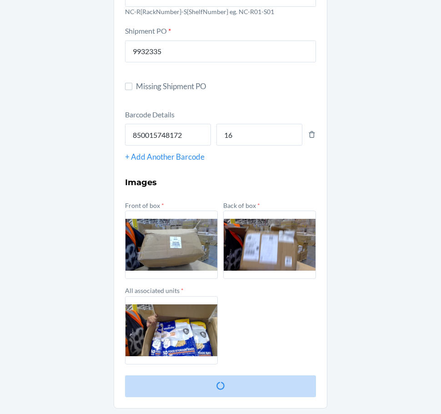
scroll to position [0, 0]
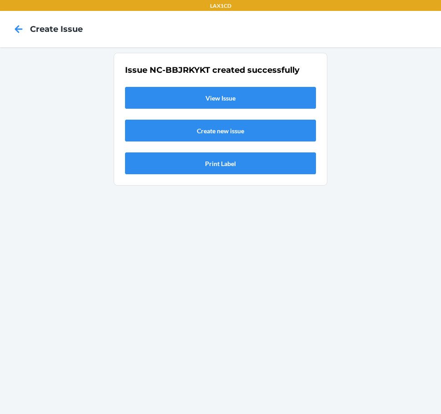
click at [168, 101] on link "View Issue" at bounding box center [220, 98] width 191 height 22
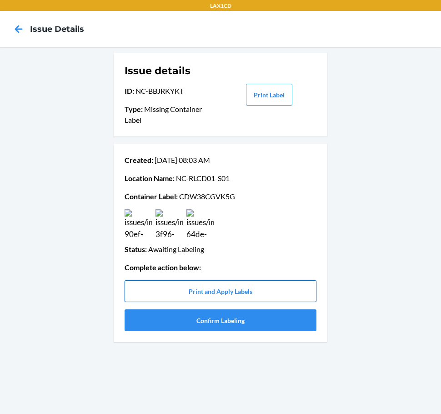
click at [253, 296] on button "Print and Apply Labels" at bounding box center [221, 291] width 192 height 22
click at [208, 329] on button "Confirm Labeling" at bounding box center [221, 320] width 192 height 22
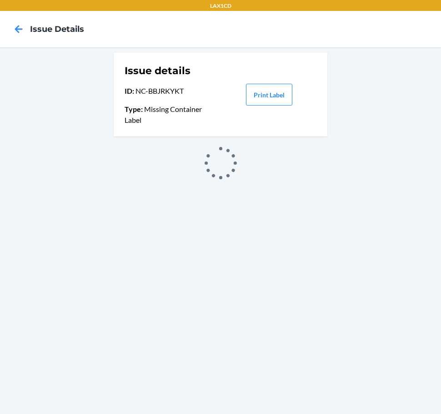
click at [208, 322] on div "Issue details ID : NC-BBJRKYKT Type : Missing Container Label Print Label" at bounding box center [220, 230] width 441 height 366
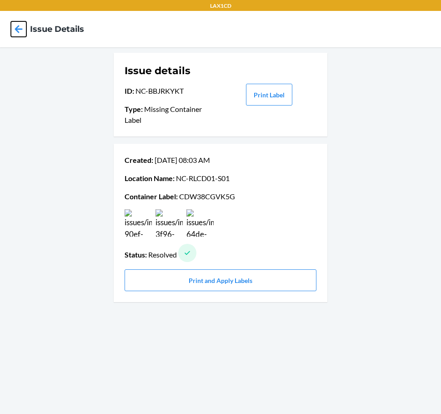
click at [21, 24] on icon at bounding box center [18, 28] width 15 height 15
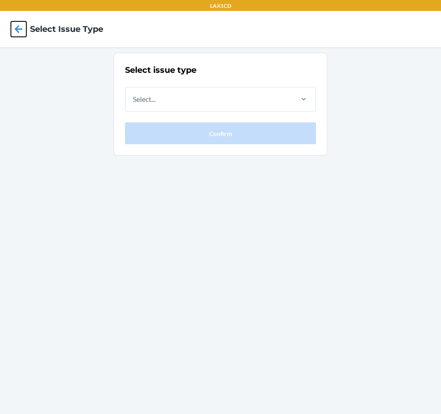
click at [21, 24] on icon at bounding box center [18, 28] width 15 height 15
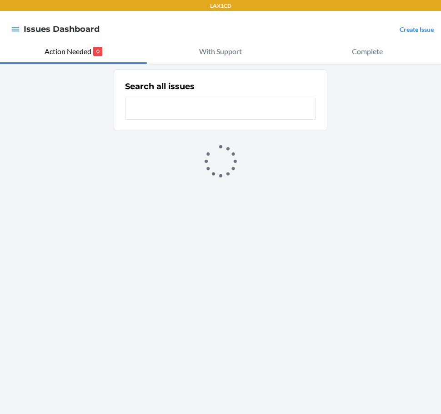
click at [423, 32] on link "Create Issue" at bounding box center [417, 29] width 34 height 8
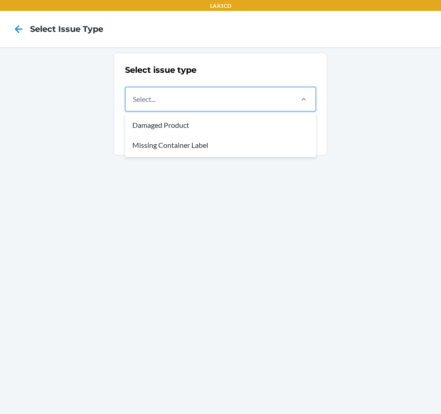
click at [255, 103] on div "Select..." at bounding box center [208, 99] width 166 height 24
click at [134, 103] on input "option Damaged Product focused, 1 of 2. 2 results available. Use Up and Down to…" at bounding box center [133, 99] width 1 height 11
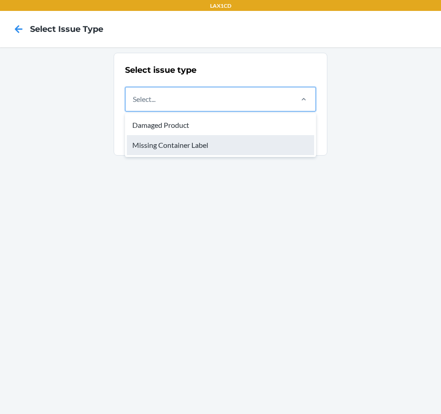
click at [199, 152] on div "Missing Container Label" at bounding box center [220, 145] width 187 height 20
click at [134, 105] on input "option Missing Container Label focused, 2 of 2. 2 results available. Use Up and…" at bounding box center [133, 99] width 1 height 11
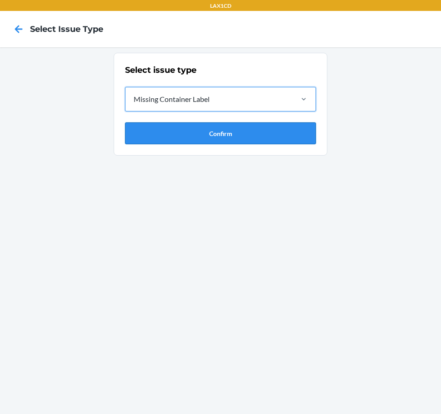
click at [202, 141] on button "Confirm" at bounding box center [220, 133] width 191 height 22
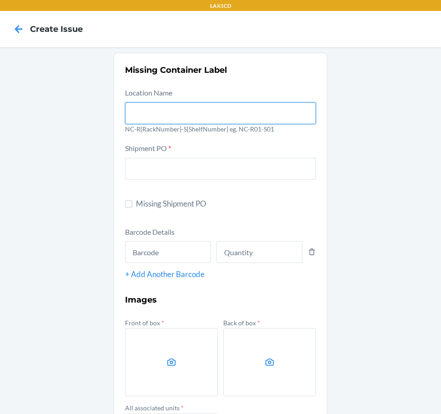
click at [203, 114] on input "text" at bounding box center [220, 113] width 191 height 22
type input "NC-RLCD01-S01"
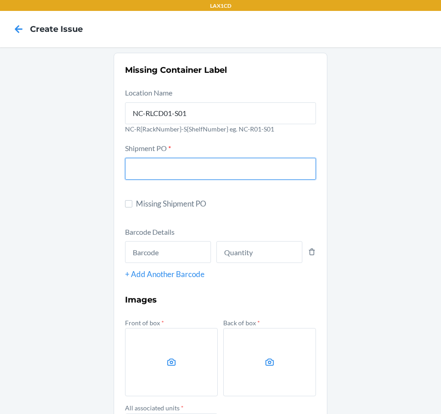
click at [170, 159] on input "text" at bounding box center [220, 169] width 191 height 22
type input "9937946"
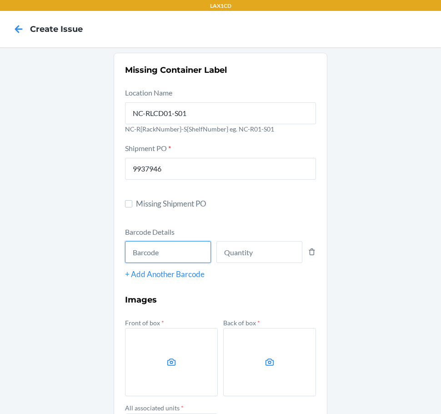
drag, startPoint x: 183, startPoint y: 249, endPoint x: 133, endPoint y: 269, distance: 54.3
click at [181, 250] on input "text" at bounding box center [168, 252] width 86 height 22
type input "810142822794"
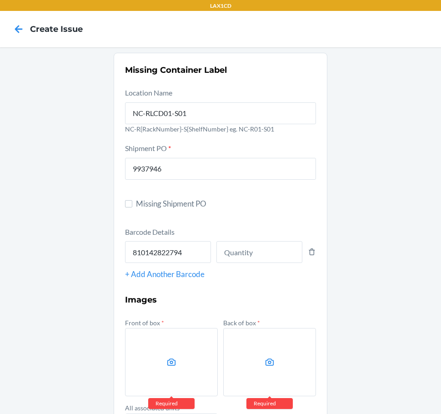
click at [170, 365] on icon at bounding box center [171, 361] width 9 height 7
click at [0, 0] on input "file" at bounding box center [0, 0] width 0 height 0
click at [266, 362] on icon at bounding box center [270, 362] width 10 height 10
click at [0, 0] on input "file" at bounding box center [0, 0] width 0 height 0
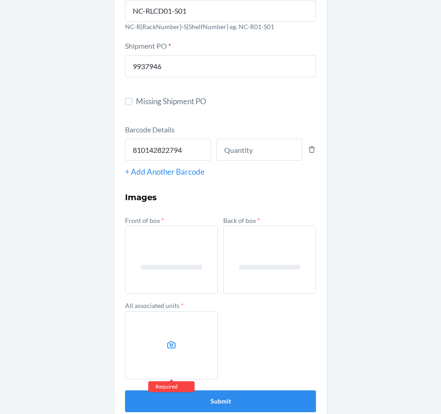
scroll to position [117, 0]
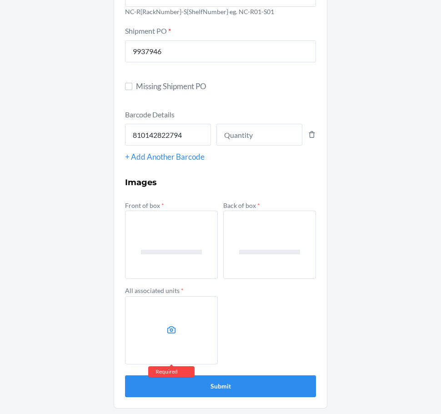
click at [142, 339] on label at bounding box center [171, 330] width 93 height 68
click at [0, 0] on input "file" at bounding box center [0, 0] width 0 height 0
click at [270, 130] on input "number" at bounding box center [259, 135] width 86 height 22
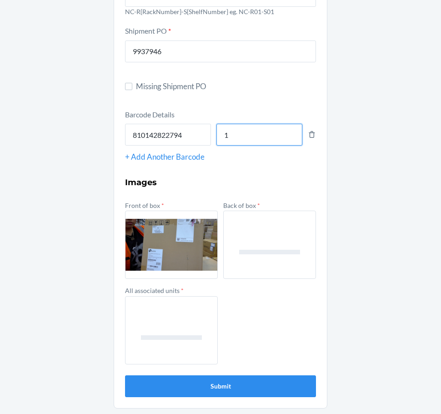
type input "1"
click at [365, 290] on div "Missing Container Label Location Name NC-RLCD01-S01 NC-R{RackNumber}-S{ShelfNum…" at bounding box center [220, 172] width 441 height 484
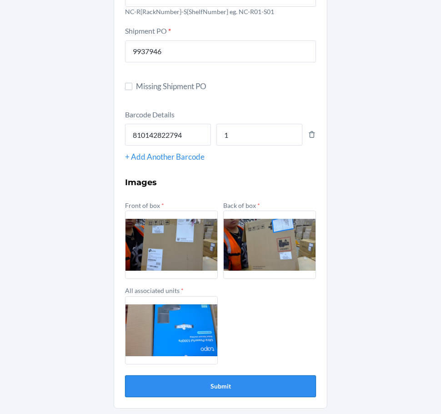
click at [282, 389] on button "Submit" at bounding box center [220, 386] width 191 height 22
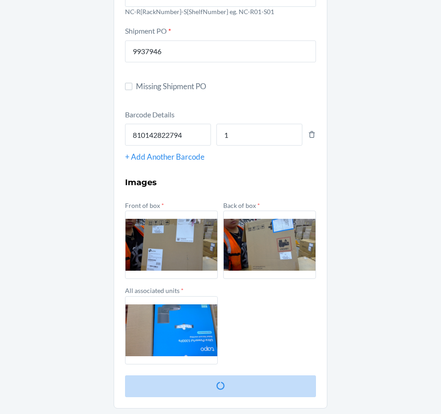
scroll to position [0, 0]
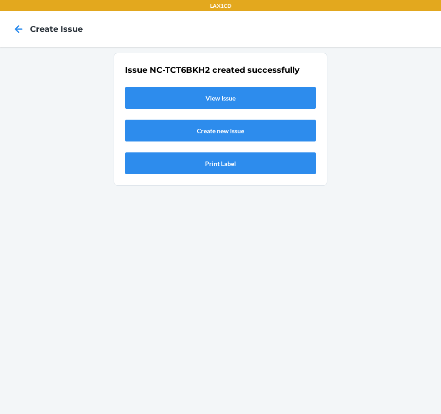
click at [223, 99] on link "View Issue" at bounding box center [220, 98] width 191 height 22
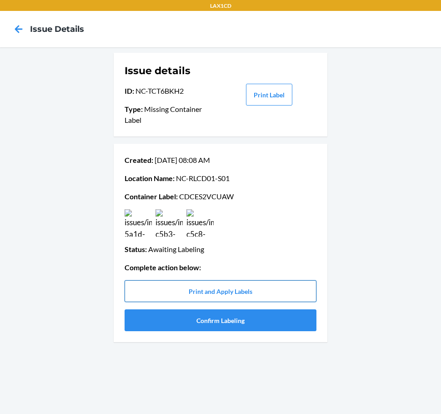
click at [219, 296] on button "Print and Apply Labels" at bounding box center [221, 291] width 192 height 22
click at [270, 320] on button "Confirm Labeling" at bounding box center [221, 320] width 192 height 22
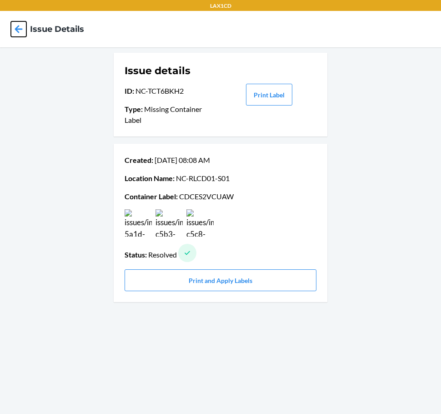
click at [15, 24] on icon at bounding box center [18, 28] width 15 height 15
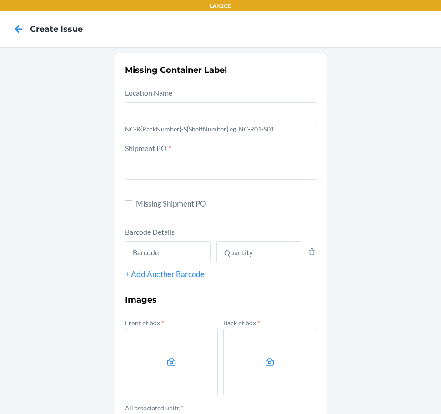
click at [15, 24] on icon at bounding box center [18, 28] width 15 height 15
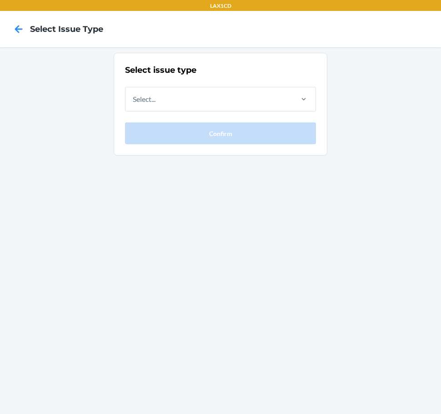
click at [15, 24] on icon at bounding box center [18, 28] width 15 height 15
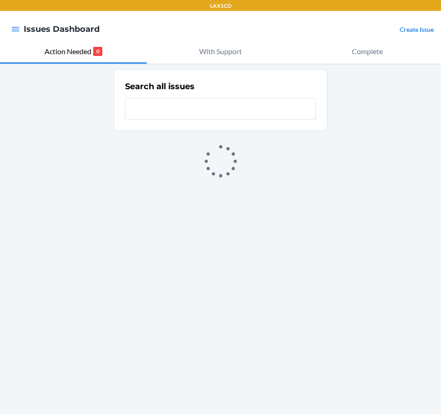
click at [414, 29] on link "Create Issue" at bounding box center [417, 29] width 34 height 8
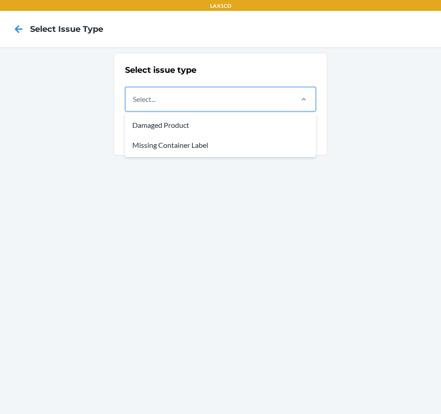
click at [284, 100] on div "Select..." at bounding box center [208, 99] width 166 height 24
click at [134, 100] on input "option Damaged Product focused, 1 of 2. 2 results available. Use Up and Down to…" at bounding box center [133, 99] width 1 height 11
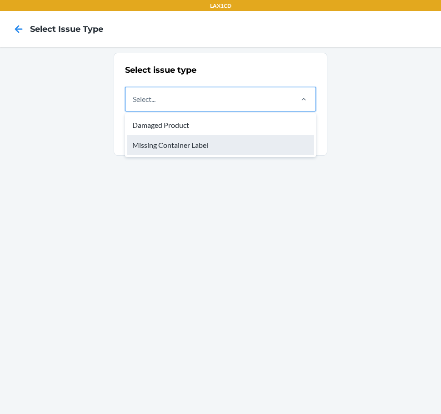
click at [263, 147] on div "Missing Container Label" at bounding box center [220, 145] width 187 height 20
click at [134, 105] on input "option Missing Container Label focused, 2 of 2. 2 results available. Use Up and…" at bounding box center [133, 99] width 1 height 11
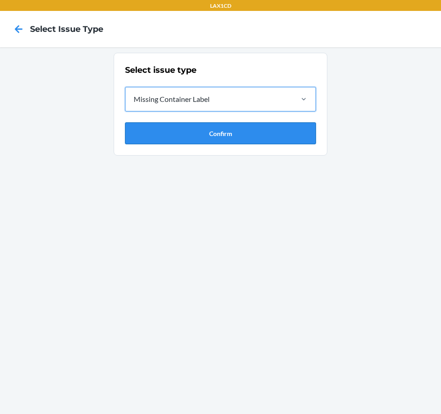
click at [259, 134] on button "Confirm" at bounding box center [220, 133] width 191 height 22
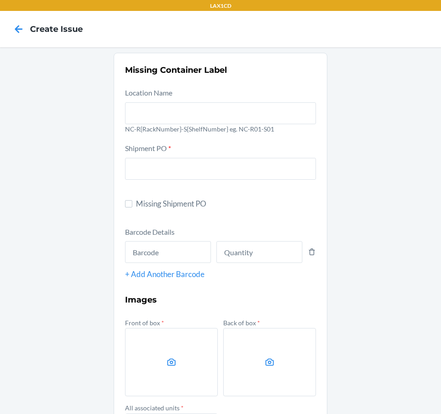
drag, startPoint x: 220, startPoint y: 101, endPoint x: 215, endPoint y: 107, distance: 7.7
click at [219, 104] on div at bounding box center [220, 111] width 191 height 25
click at [219, 104] on input "text" at bounding box center [220, 113] width 191 height 22
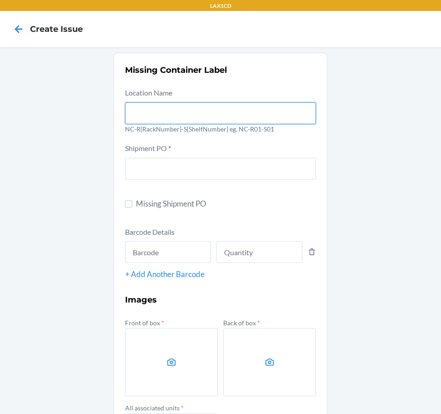
click at [210, 116] on input "text" at bounding box center [220, 113] width 191 height 22
type input "NC-RLCD01-S01"
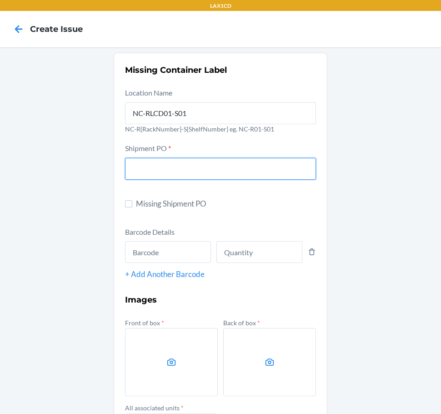
click at [179, 164] on input "text" at bounding box center [220, 169] width 191 height 22
type input "9908208"
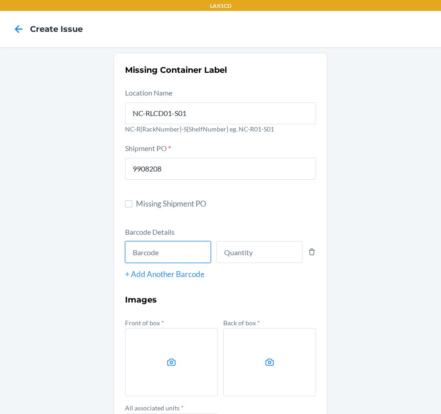
click at [185, 255] on input "text" at bounding box center [168, 252] width 86 height 22
type input "735380543754"
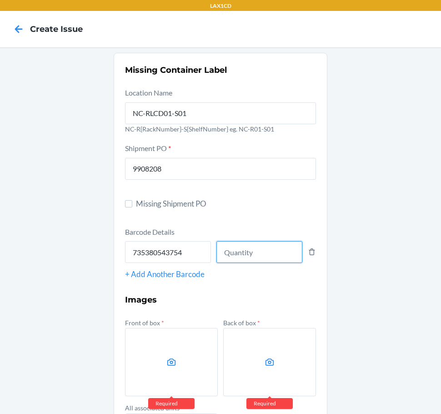
click at [226, 251] on input "number" at bounding box center [259, 252] width 86 height 22
type input "16"
click at [358, 193] on div "Missing Container Label Location Name NC-RLCD01-S01 NC-R{RackNumber}-S{ShelfNum…" at bounding box center [220, 289] width 441 height 484
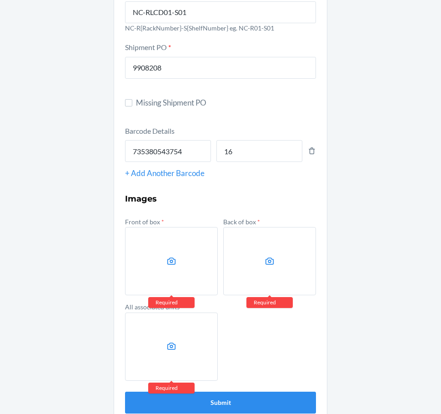
scroll to position [117, 0]
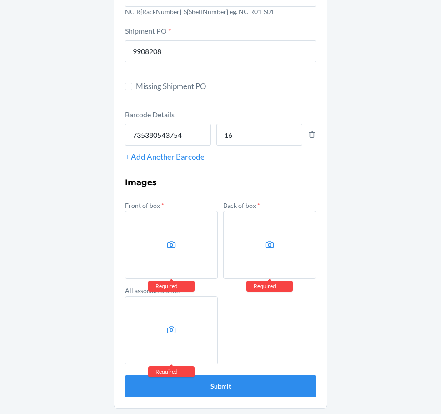
click at [145, 236] on label at bounding box center [171, 244] width 93 height 68
click at [0, 0] on input "file" at bounding box center [0, 0] width 0 height 0
click at [274, 236] on label at bounding box center [269, 244] width 93 height 68
click at [0, 0] on input "file" at bounding box center [0, 0] width 0 height 0
click at [207, 324] on label at bounding box center [171, 330] width 93 height 68
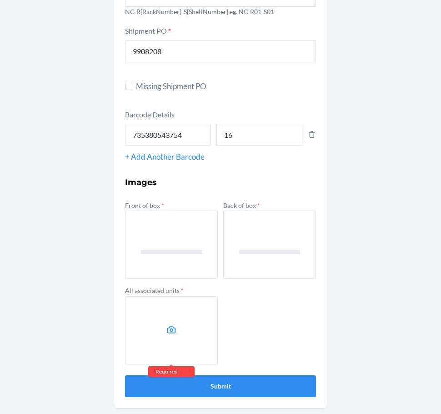
click at [0, 0] on input "file" at bounding box center [0, 0] width 0 height 0
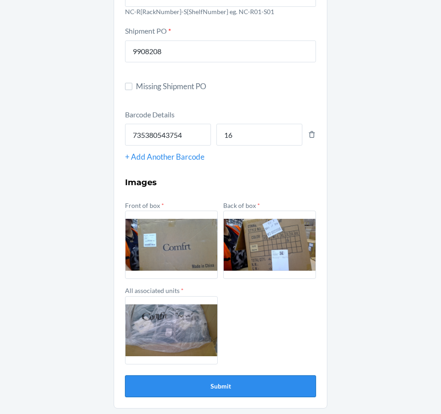
click at [272, 389] on button "Submit" at bounding box center [220, 386] width 191 height 22
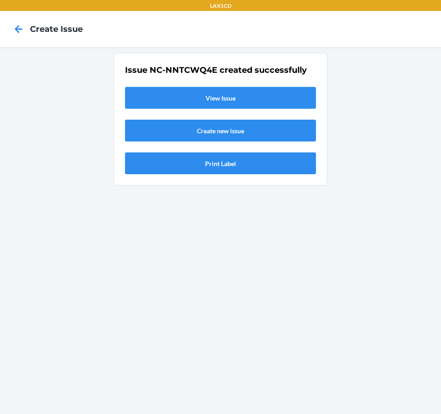
scroll to position [0, 0]
click at [222, 101] on link "View Issue" at bounding box center [220, 98] width 191 height 22
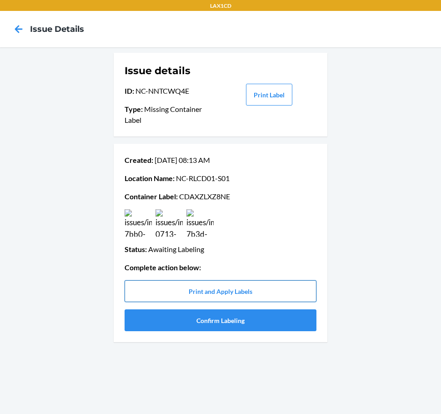
click at [248, 286] on button "Print and Apply Labels" at bounding box center [221, 291] width 192 height 22
click at [272, 316] on button "Confirm Labeling" at bounding box center [221, 320] width 192 height 22
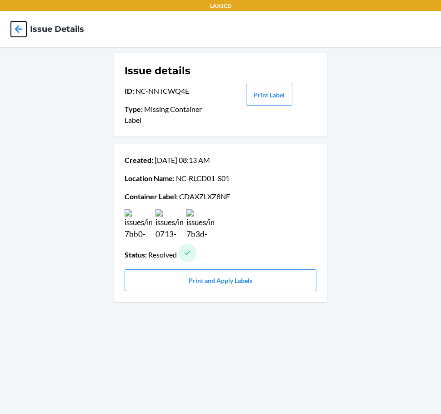
click at [19, 26] on icon at bounding box center [19, 29] width 8 height 8
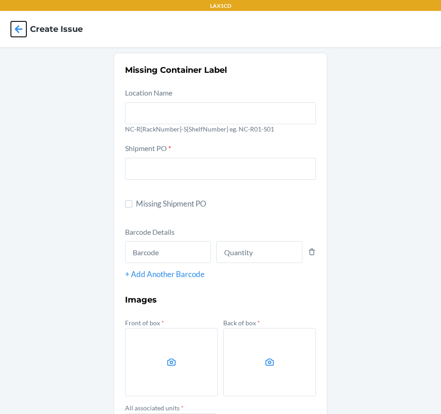
click at [19, 26] on icon at bounding box center [19, 29] width 8 height 8
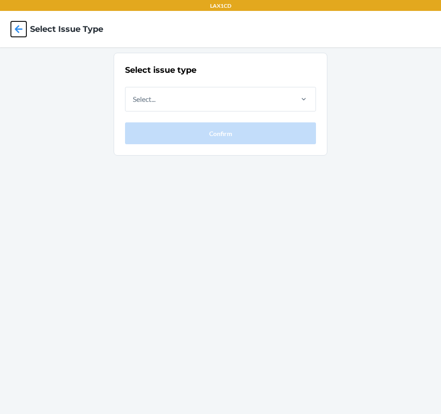
click at [19, 26] on icon at bounding box center [19, 29] width 8 height 8
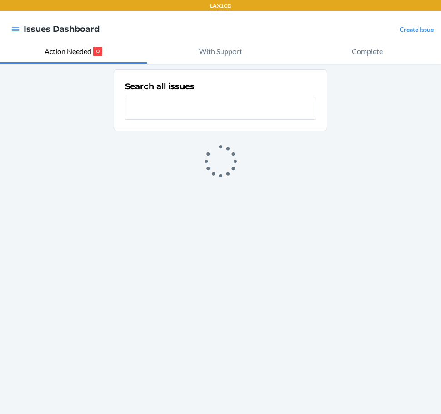
click at [405, 30] on link "Create Issue" at bounding box center [417, 29] width 34 height 8
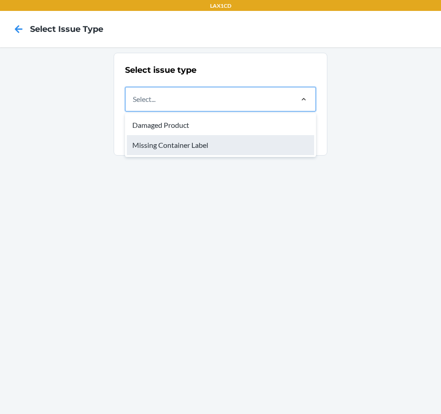
click at [228, 149] on div "Missing Container Label" at bounding box center [220, 145] width 187 height 20
click at [134, 105] on input "option Missing Container Label focused, 2 of 2. 2 results available. Use Up and…" at bounding box center [133, 99] width 1 height 11
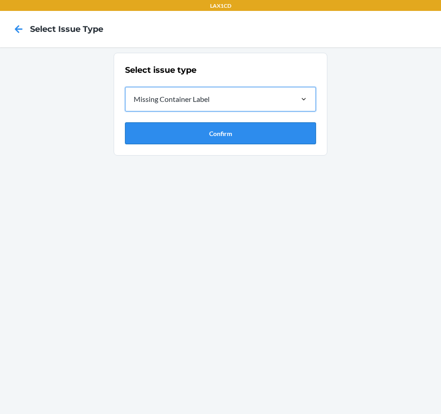
click at [222, 135] on button "Confirm" at bounding box center [220, 133] width 191 height 22
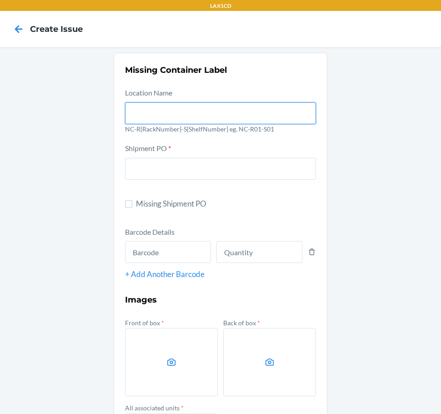
click at [190, 109] on input "text" at bounding box center [220, 113] width 191 height 22
type input "NC-RLCD01-S01"
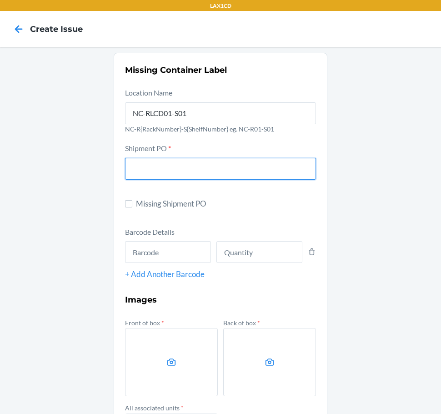
click at [185, 163] on input "text" at bounding box center [220, 169] width 191 height 22
type input "9904071"
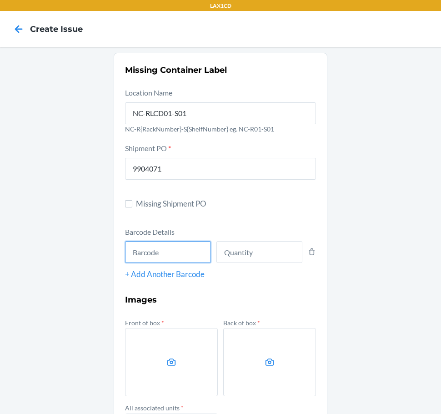
click at [167, 253] on input "text" at bounding box center [168, 252] width 86 height 22
click at [146, 251] on input "text" at bounding box center [168, 252] width 86 height 22
type input "634855017533"
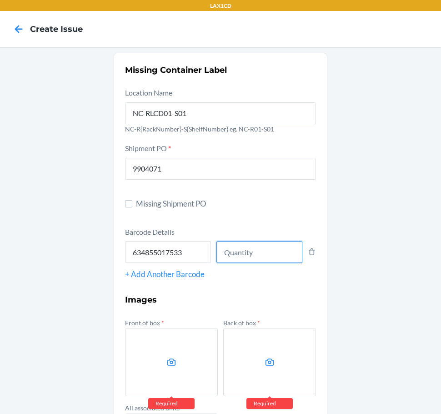
click at [252, 252] on input "number" at bounding box center [259, 252] width 86 height 22
type input "28"
click at [147, 345] on label at bounding box center [171, 362] width 93 height 68
click at [0, 0] on input "file" at bounding box center [0, 0] width 0 height 0
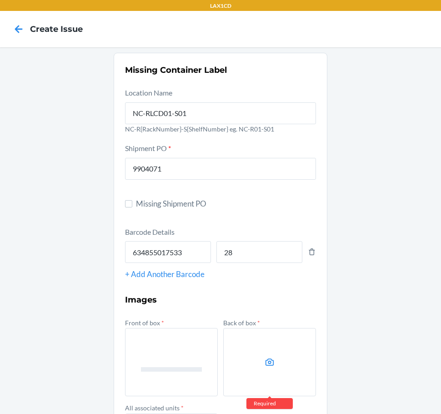
click at [276, 354] on label at bounding box center [269, 362] width 93 height 68
click at [0, 0] on input "file" at bounding box center [0, 0] width 0 height 0
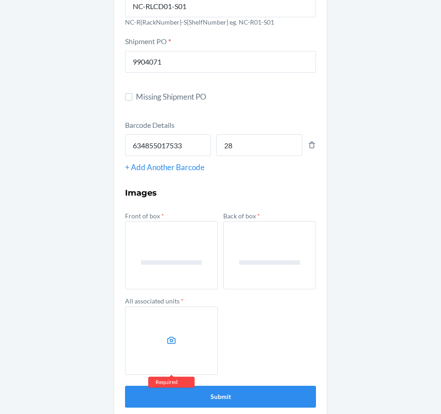
scroll to position [117, 0]
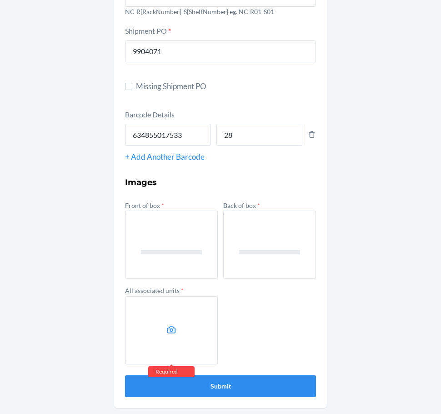
click at [190, 335] on label at bounding box center [171, 330] width 93 height 68
click at [0, 0] on input "file" at bounding box center [0, 0] width 0 height 0
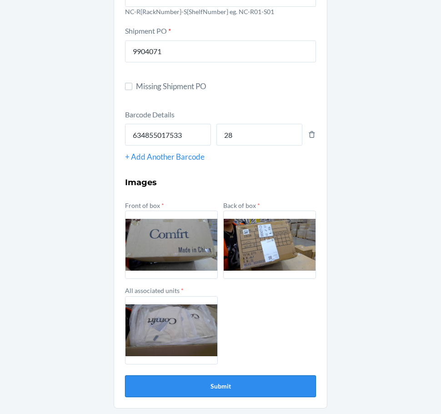
click at [263, 386] on button "Submit" at bounding box center [220, 386] width 191 height 22
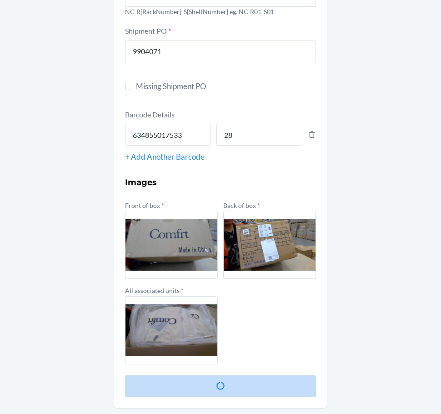
scroll to position [0, 0]
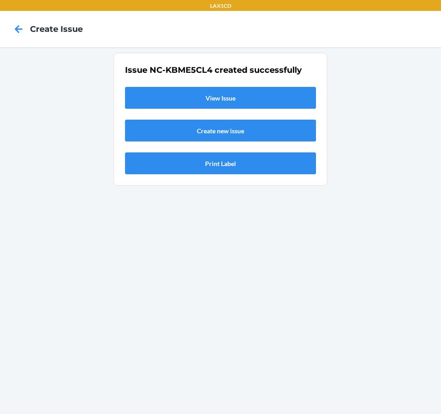
click at [212, 103] on link "View Issue" at bounding box center [220, 98] width 191 height 22
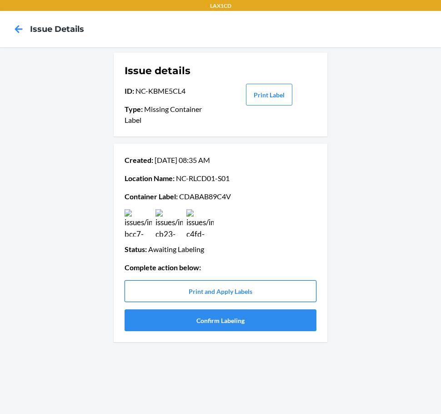
click at [266, 298] on button "Print and Apply Labels" at bounding box center [221, 291] width 192 height 22
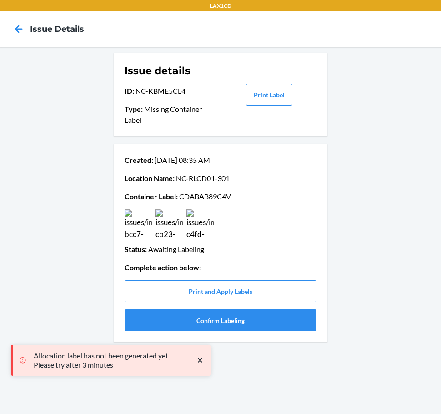
click at [208, 195] on p "Container Label : CDABAB89C4V" at bounding box center [221, 196] width 192 height 11
copy p "CDABAB89C4V"
click at [73, 269] on div "Issue details ID : NC-KBME5CL4 Type : Missing Container Label Print Label Creat…" at bounding box center [220, 230] width 441 height 366
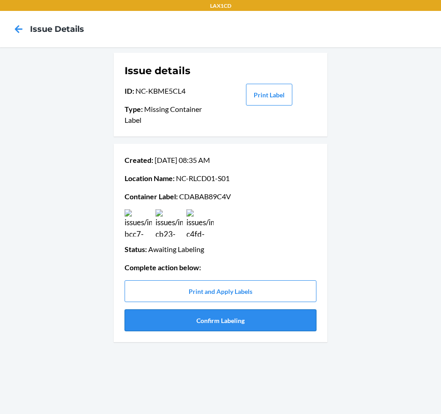
click at [232, 325] on button "Confirm Labeling" at bounding box center [221, 320] width 192 height 22
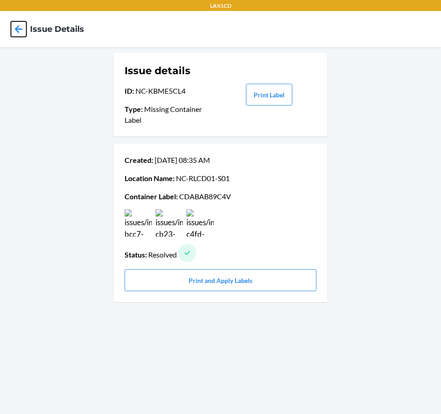
click at [15, 25] on icon at bounding box center [18, 28] width 15 height 15
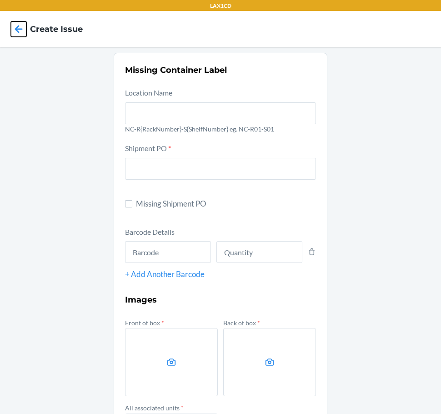
click at [15, 25] on icon at bounding box center [18, 28] width 15 height 15
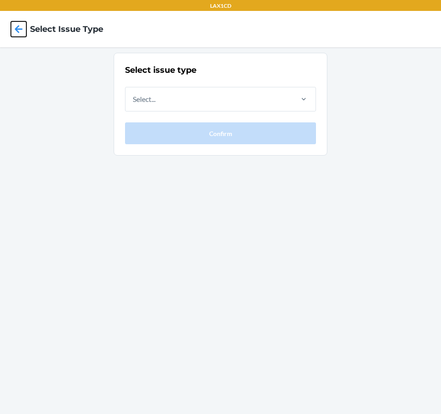
click at [16, 27] on icon at bounding box center [18, 28] width 15 height 15
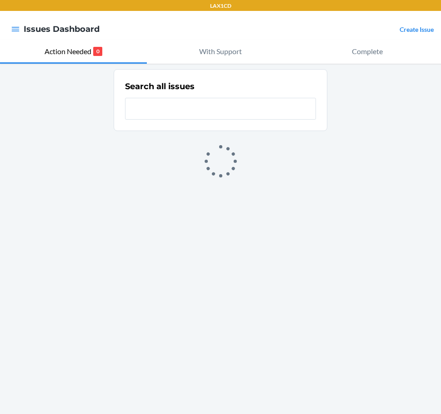
click at [431, 30] on link "Create Issue" at bounding box center [417, 29] width 34 height 8
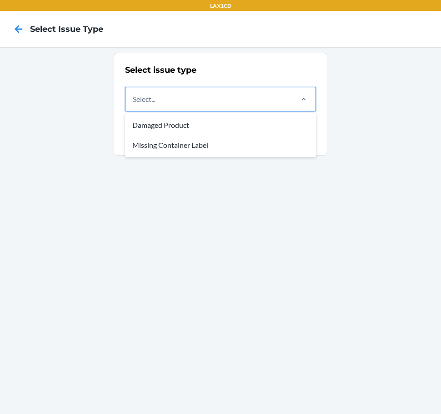
click at [280, 104] on div "Select..." at bounding box center [208, 99] width 166 height 24
click at [134, 104] on input "option Damaged Product focused, 1 of 2. 2 results available. Use Up and Down to…" at bounding box center [133, 99] width 1 height 11
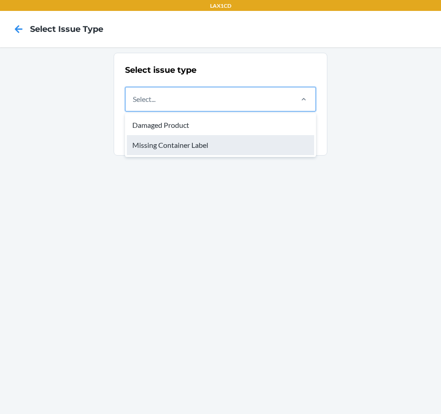
click at [247, 140] on div "Missing Container Label" at bounding box center [220, 145] width 187 height 20
click at [134, 105] on input "option Missing Container Label focused, 2 of 2. 2 results available. Use Up and…" at bounding box center [133, 99] width 1 height 11
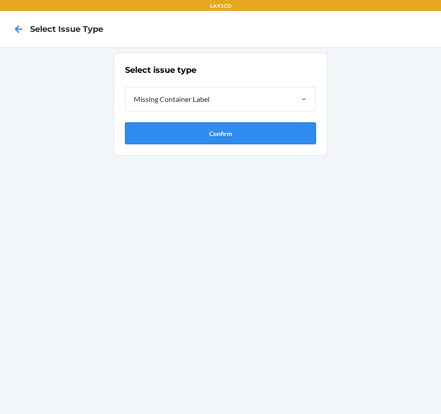
click at [244, 131] on button "Confirm" at bounding box center [220, 133] width 191 height 22
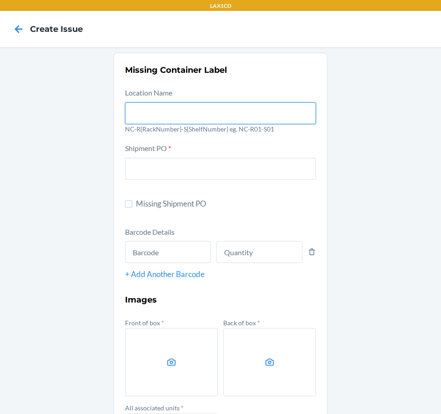
click at [218, 109] on input "text" at bounding box center [220, 113] width 191 height 22
type input "NC-RLCD01-S01"
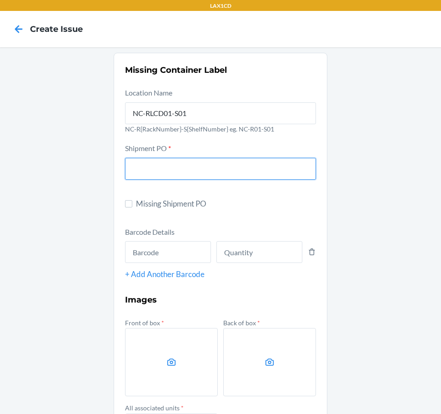
click at [184, 179] on input "text" at bounding box center [220, 169] width 191 height 22
type input "9867703"
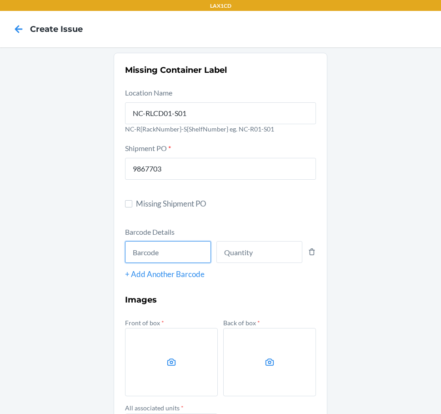
click at [160, 248] on input "text" at bounding box center [168, 252] width 86 height 22
type input "DJGTV4ZGAGD"
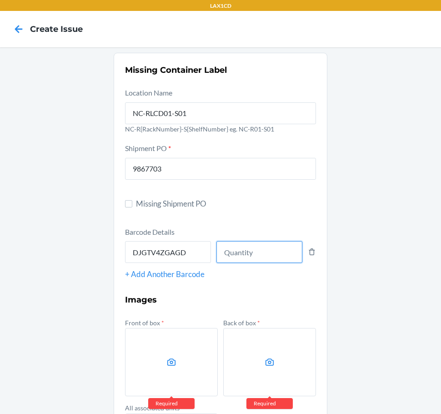
click at [232, 247] on input "number" at bounding box center [259, 252] width 86 height 22
type input "1"
click at [144, 368] on label at bounding box center [171, 362] width 93 height 68
click at [0, 0] on input "file" at bounding box center [0, 0] width 0 height 0
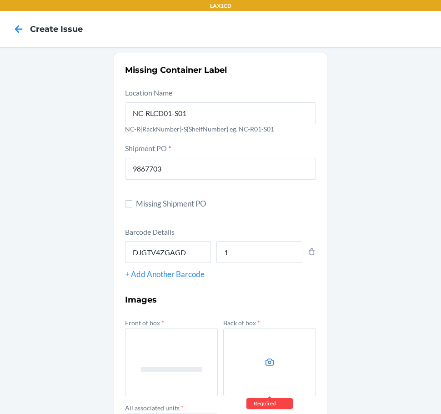
click at [245, 343] on label at bounding box center [269, 362] width 93 height 68
click at [0, 0] on input "file" at bounding box center [0, 0] width 0 height 0
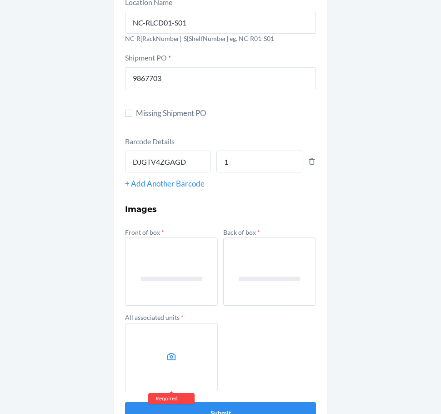
scroll to position [91, 0]
click at [167, 358] on icon at bounding box center [171, 355] width 9 height 7
click at [0, 0] on input "file" at bounding box center [0, 0] width 0 height 0
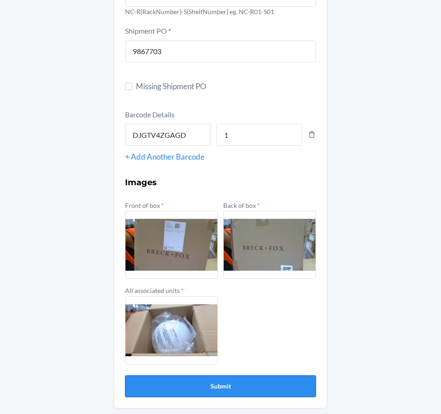
click at [253, 382] on button "Submit" at bounding box center [220, 386] width 191 height 22
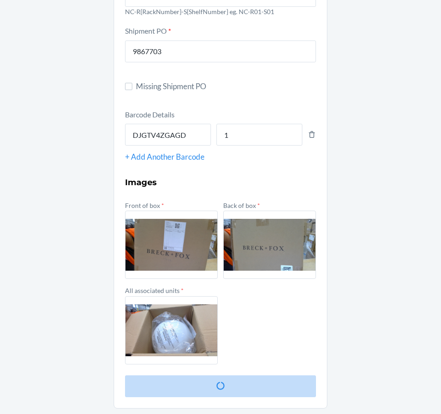
scroll to position [0, 0]
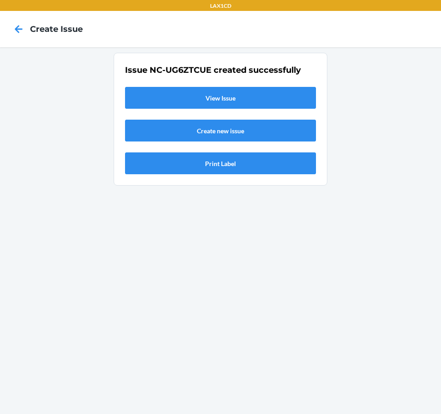
click at [217, 98] on link "View Issue" at bounding box center [220, 98] width 191 height 22
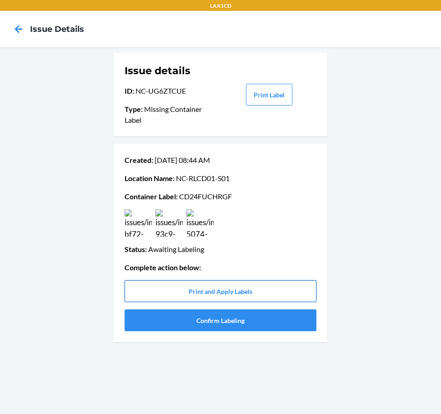
click at [237, 292] on button "Print and Apply Labels" at bounding box center [221, 291] width 192 height 22
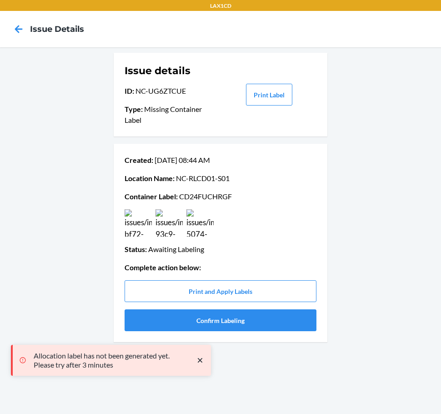
click at [195, 193] on p "Container Label : CD24FUCHRGF" at bounding box center [221, 196] width 192 height 11
copy p "CD24FUCHRGF"
click at [27, 170] on div "Issue details ID : NC-UG6ZTCUE Type : Missing Container Label Print Label Creat…" at bounding box center [220, 230] width 441 height 366
click at [252, 323] on button "Confirm Labeling" at bounding box center [221, 320] width 192 height 22
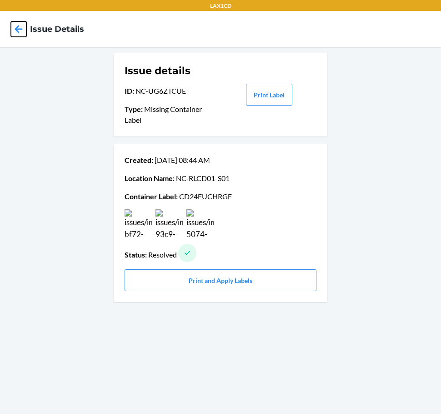
click at [14, 27] on icon at bounding box center [18, 28] width 15 height 15
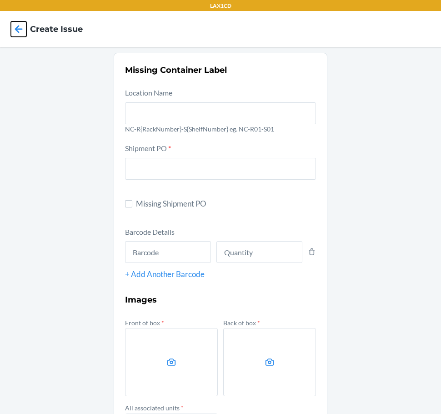
click at [14, 24] on icon at bounding box center [18, 28] width 15 height 15
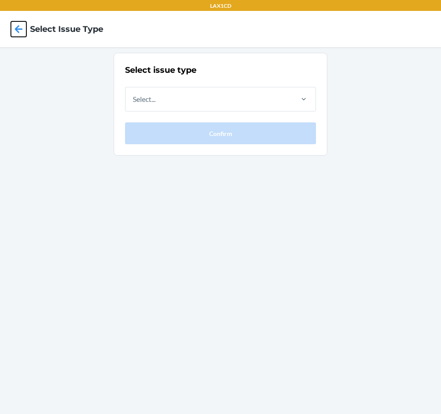
click at [15, 26] on icon at bounding box center [18, 28] width 15 height 15
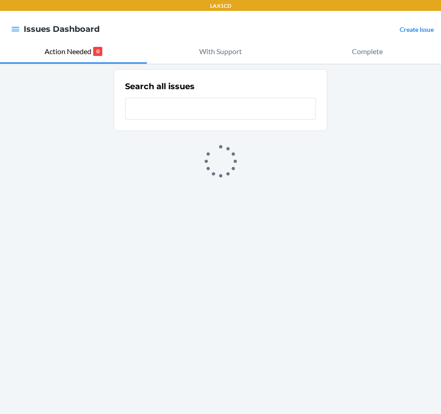
click at [404, 31] on link "Create Issue" at bounding box center [417, 29] width 34 height 8
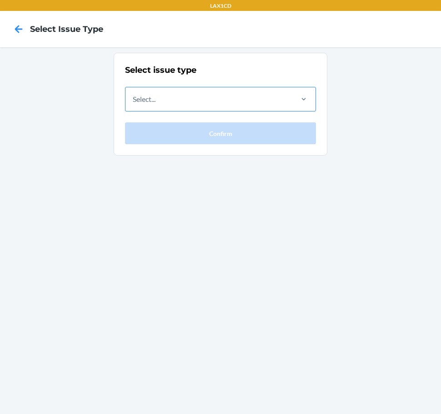
click at [283, 95] on div "Select..." at bounding box center [208, 99] width 166 height 24
click at [134, 95] on input "Select..." at bounding box center [133, 99] width 1 height 11
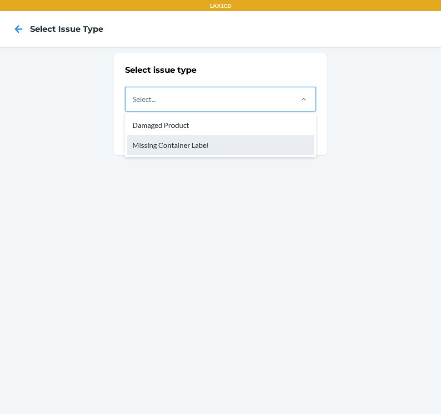
click at [272, 145] on div "Missing Container Label" at bounding box center [220, 145] width 187 height 20
click at [134, 105] on input "option Missing Container Label focused, 2 of 2. 2 results available. Use Up and…" at bounding box center [133, 99] width 1 height 11
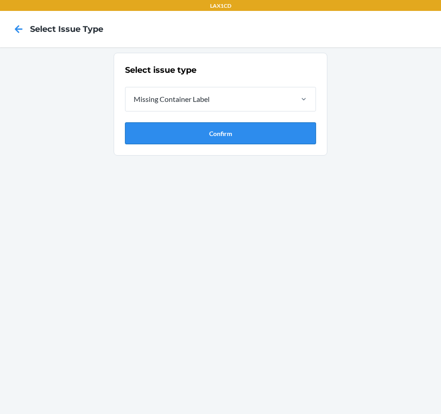
click at [270, 127] on button "Confirm" at bounding box center [220, 133] width 191 height 22
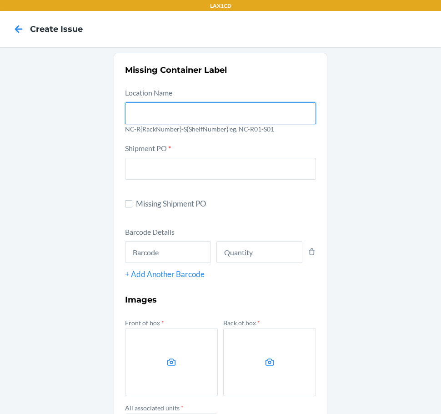
click at [258, 113] on input "text" at bounding box center [220, 113] width 191 height 22
type input "NC-RLCD01-S01"
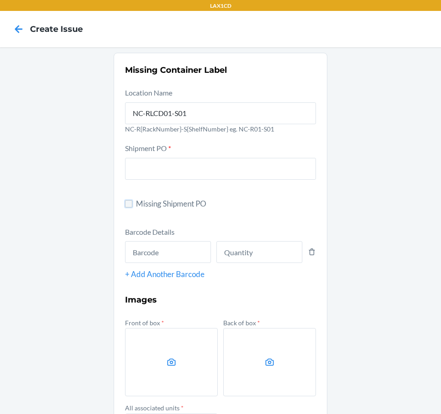
click at [125, 206] on input "Missing Shipment PO" at bounding box center [128, 203] width 7 height 7
checkbox input "true"
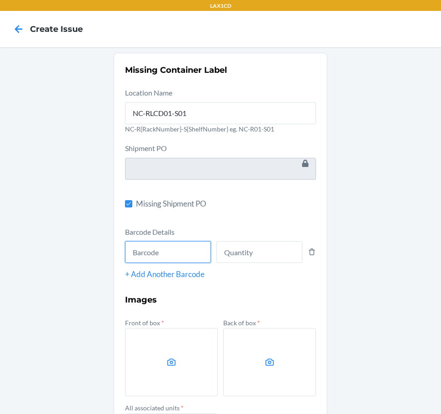
click at [167, 260] on input "text" at bounding box center [168, 252] width 86 height 22
type input "605258417114"
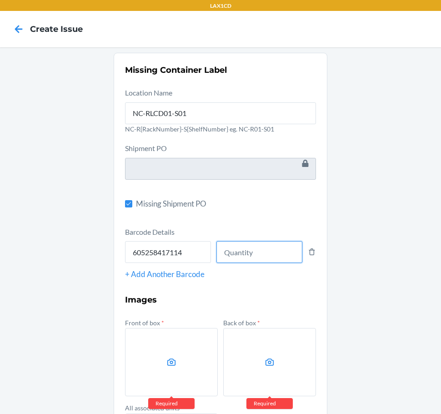
click at [239, 250] on input "number" at bounding box center [259, 252] width 86 height 22
type input "1"
click at [159, 346] on label at bounding box center [171, 362] width 93 height 68
click at [0, 0] on input "file" at bounding box center [0, 0] width 0 height 0
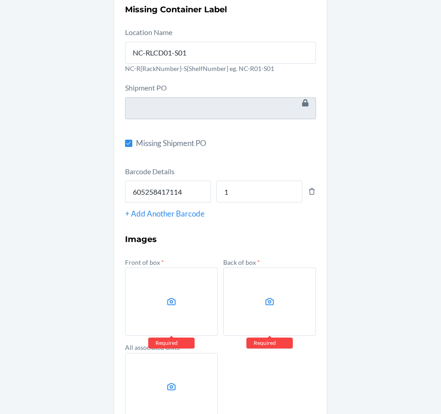
scroll to position [91, 0]
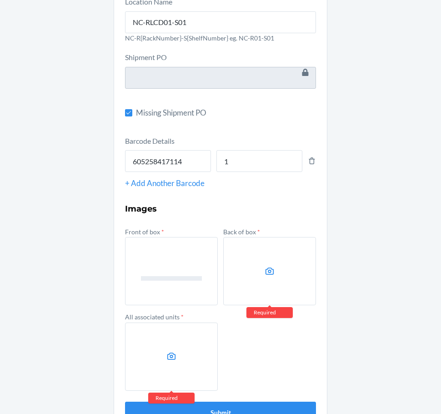
click at [288, 256] on label at bounding box center [269, 271] width 93 height 68
click at [0, 0] on input "file" at bounding box center [0, 0] width 0 height 0
click at [190, 341] on label at bounding box center [171, 356] width 93 height 68
click at [0, 0] on input "file" at bounding box center [0, 0] width 0 height 0
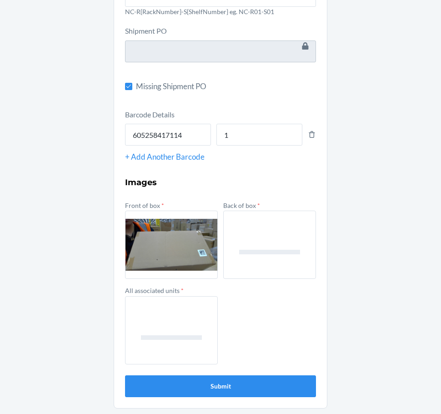
click at [276, 316] on div "Front of box * Back of box * All associated units *" at bounding box center [220, 281] width 191 height 165
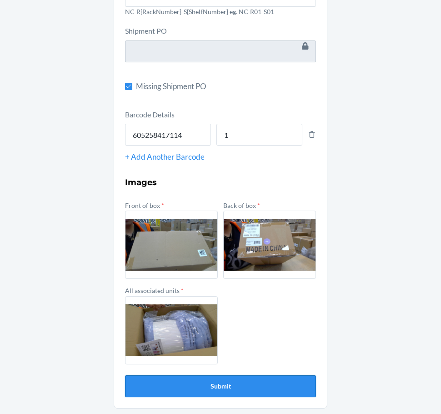
click at [229, 382] on button "Submit" at bounding box center [220, 386] width 191 height 22
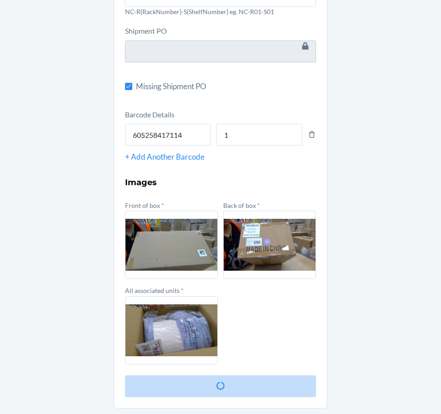
scroll to position [0, 0]
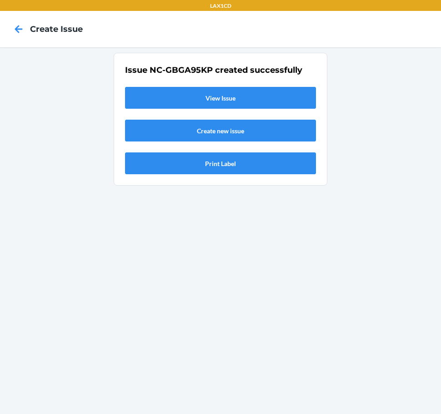
click at [160, 95] on link "View Issue" at bounding box center [220, 98] width 191 height 22
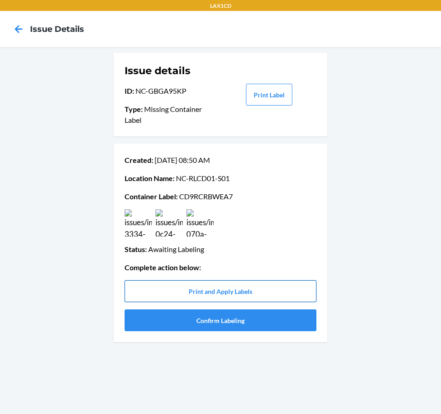
click at [238, 286] on button "Print and Apply Labels" at bounding box center [221, 291] width 192 height 22
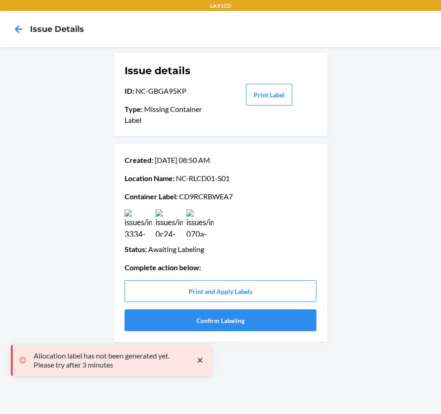
click at [195, 197] on p "Container Label : CD9RCRBWEA7" at bounding box center [221, 196] width 192 height 11
copy p "CD9RCRBWEA7"
click at [57, 246] on div "Issue details ID : [GEOGRAPHIC_DATA]-GBGA95KP Type : Missing Container Label Pr…" at bounding box center [220, 230] width 441 height 366
click at [203, 316] on button "Confirm Labeling" at bounding box center [221, 320] width 192 height 22
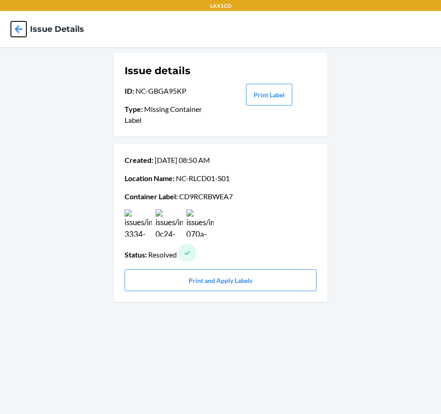
click at [18, 24] on icon at bounding box center [18, 28] width 15 height 15
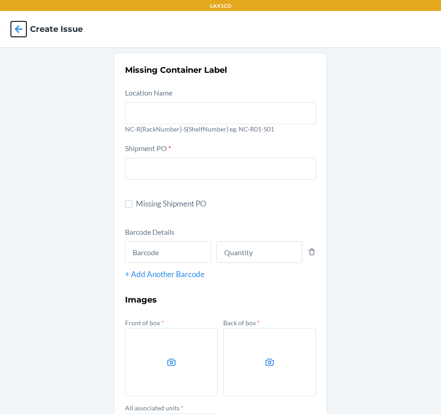
click at [18, 24] on icon at bounding box center [18, 28] width 15 height 15
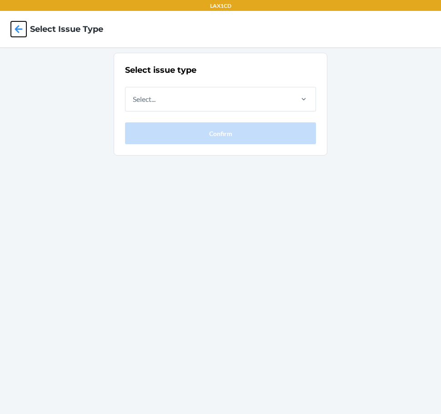
click at [26, 28] on icon at bounding box center [18, 28] width 15 height 15
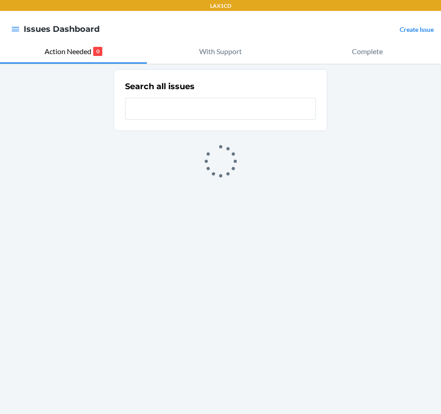
click at [412, 33] on link "Create Issue" at bounding box center [417, 29] width 34 height 8
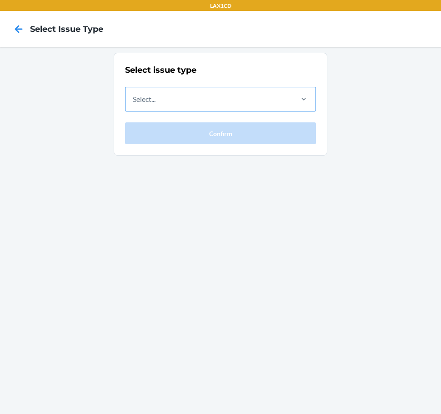
click at [287, 100] on div "Select..." at bounding box center [208, 99] width 166 height 24
click at [134, 100] on input "Select..." at bounding box center [133, 99] width 1 height 11
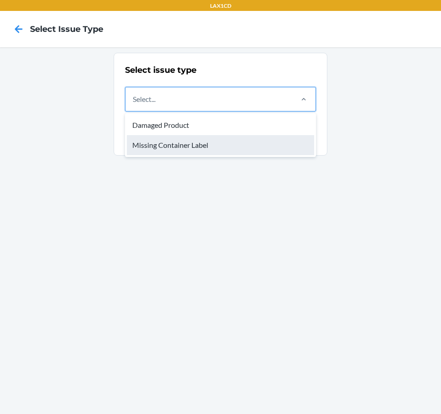
click at [253, 138] on div "Missing Container Label" at bounding box center [220, 145] width 187 height 20
click at [134, 105] on input "option Missing Container Label focused, 2 of 2. 2 results available. Use Up and…" at bounding box center [133, 99] width 1 height 11
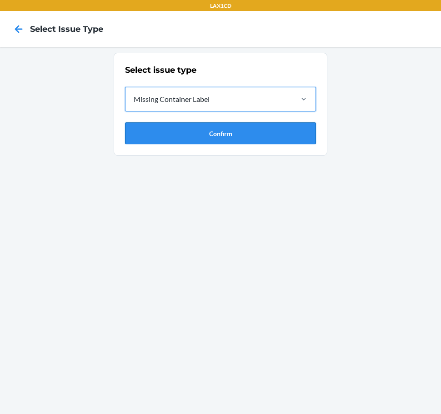
click at [252, 133] on button "Confirm" at bounding box center [220, 133] width 191 height 22
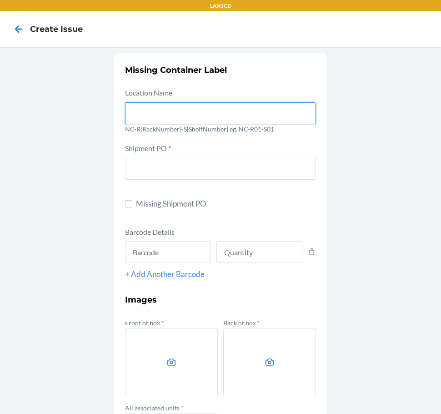
click at [209, 107] on input "text" at bounding box center [220, 113] width 191 height 22
type input "NC-RLCD01-S01"
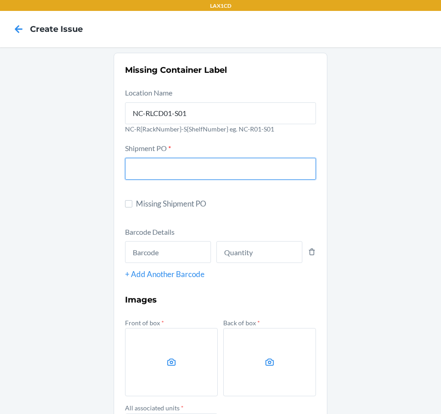
click at [179, 167] on input "text" at bounding box center [220, 169] width 191 height 22
type input "9867703"
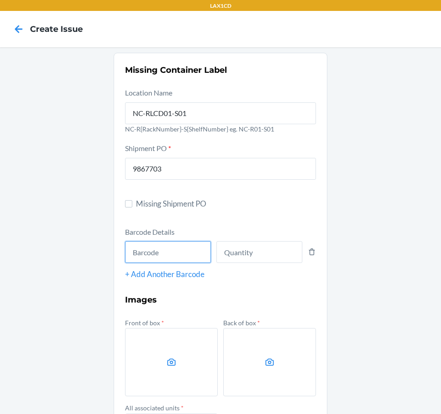
click at [152, 253] on input "text" at bounding box center [168, 252] width 86 height 22
type input "DJGTV4ZGAGD"
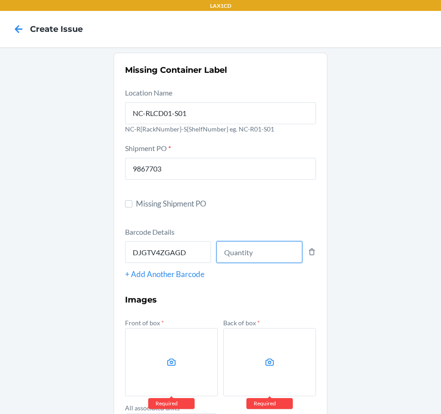
click at [255, 252] on input "number" at bounding box center [259, 252] width 86 height 22
type input "1"
click at [182, 366] on label at bounding box center [171, 362] width 93 height 68
click at [0, 0] on input "file" at bounding box center [0, 0] width 0 height 0
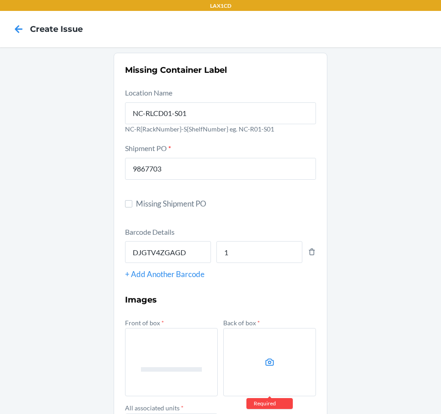
click at [241, 376] on label at bounding box center [269, 362] width 93 height 68
click at [0, 0] on input "file" at bounding box center [0, 0] width 0 height 0
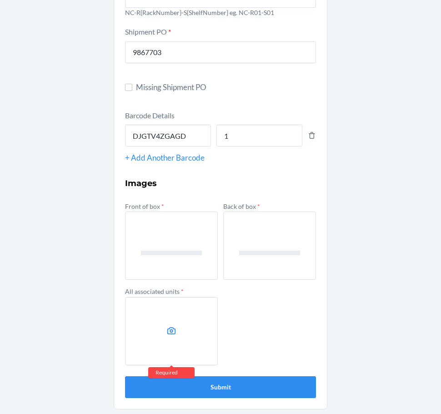
scroll to position [117, 0]
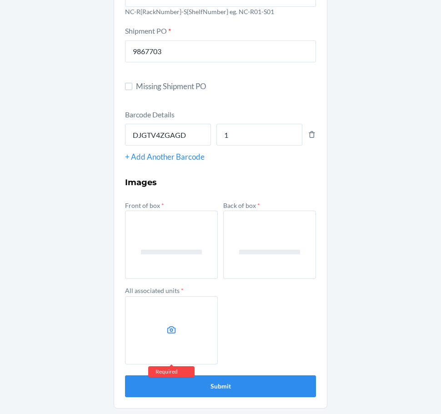
click at [155, 304] on label at bounding box center [171, 330] width 93 height 68
click at [0, 0] on input "file" at bounding box center [0, 0] width 0 height 0
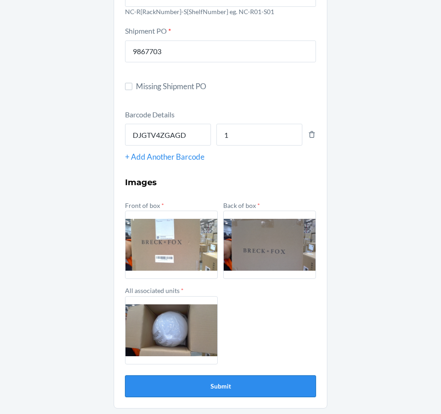
click at [237, 382] on button "Submit" at bounding box center [220, 386] width 191 height 22
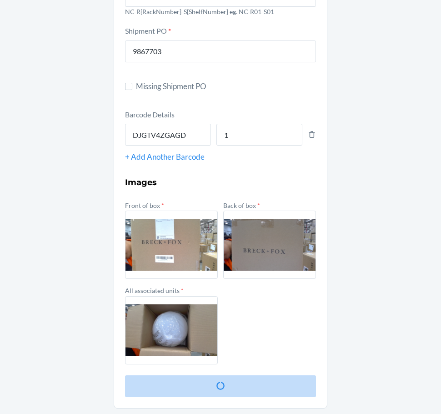
scroll to position [0, 0]
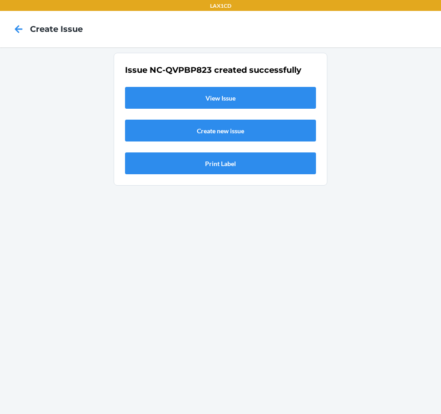
click at [199, 90] on link "View Issue" at bounding box center [220, 98] width 191 height 22
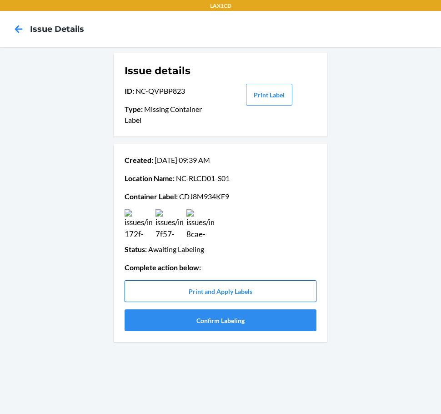
click at [259, 289] on button "Print and Apply Labels" at bounding box center [221, 291] width 192 height 22
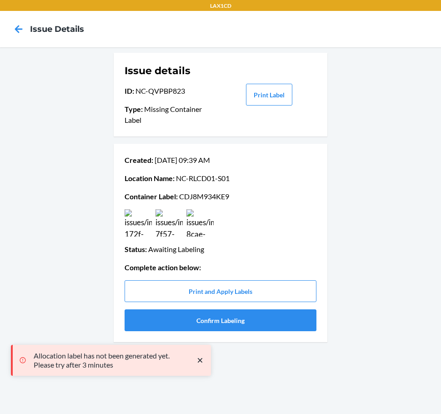
click at [214, 193] on p "Container Label : CDJ8M934KE9" at bounding box center [221, 196] width 192 height 11
copy p "CDJ8M934KE9"
click at [106, 279] on div "Issue details ID : NC-QVPBP823 Type : Missing Container Label Print Label Creat…" at bounding box center [220, 230] width 441 height 366
click at [206, 316] on button "Confirm Labeling" at bounding box center [221, 320] width 192 height 22
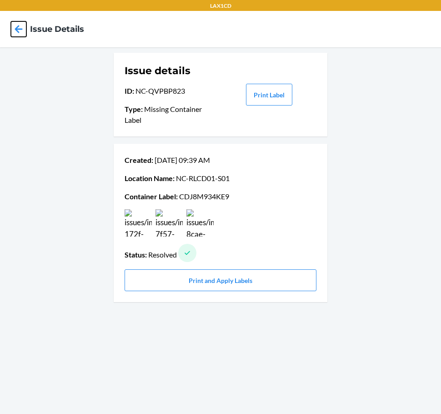
click at [17, 27] on icon at bounding box center [19, 29] width 8 height 8
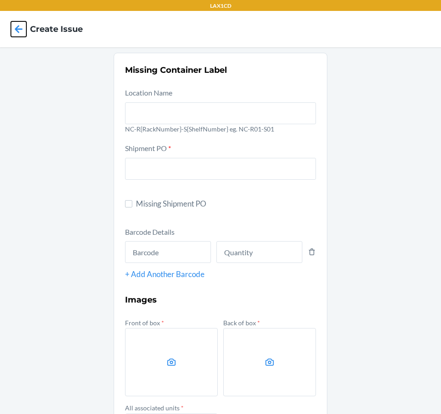
click at [17, 27] on icon at bounding box center [19, 29] width 8 height 8
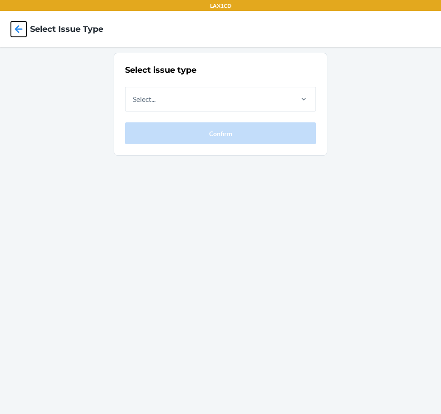
click at [17, 27] on icon at bounding box center [19, 29] width 8 height 8
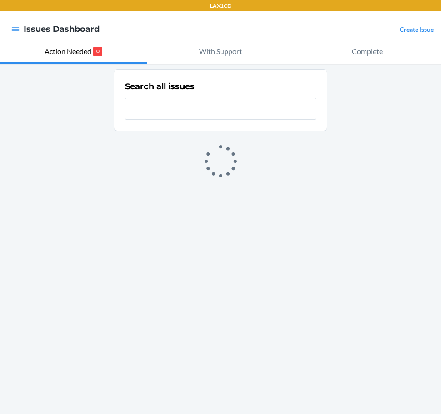
click at [419, 25] on div "Create Issue" at bounding box center [417, 29] width 34 height 12
click at [418, 32] on link "Create Issue" at bounding box center [417, 29] width 34 height 8
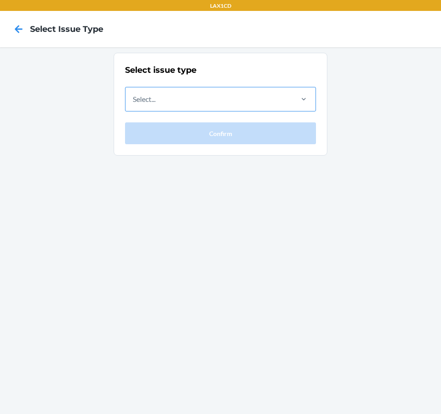
click at [303, 90] on div at bounding box center [304, 99] width 24 height 24
click at [134, 94] on input "Select..." at bounding box center [133, 99] width 1 height 11
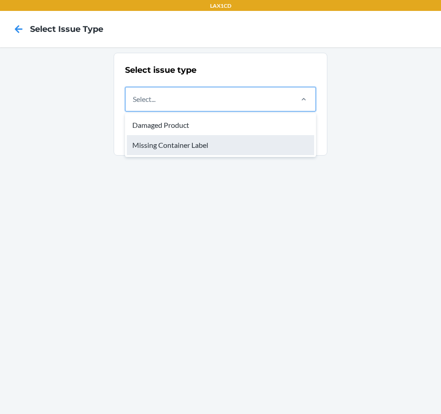
click at [247, 145] on div "Missing Container Label" at bounding box center [220, 145] width 187 height 20
click at [134, 105] on input "option Missing Container Label focused, 2 of 2. 2 results available. Use Up and…" at bounding box center [133, 99] width 1 height 11
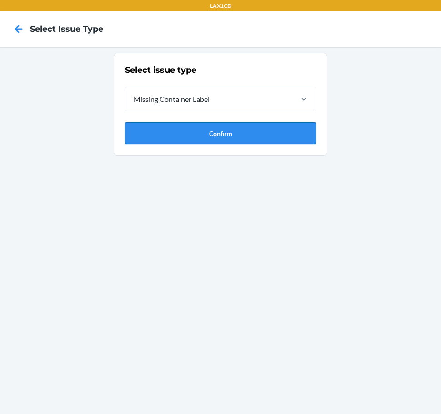
click at [246, 132] on button "Confirm" at bounding box center [220, 133] width 191 height 22
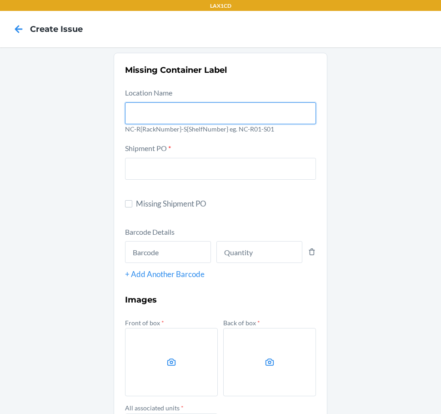
click at [206, 109] on input "text" at bounding box center [220, 113] width 191 height 22
type input "NC-RLCD01-S01"
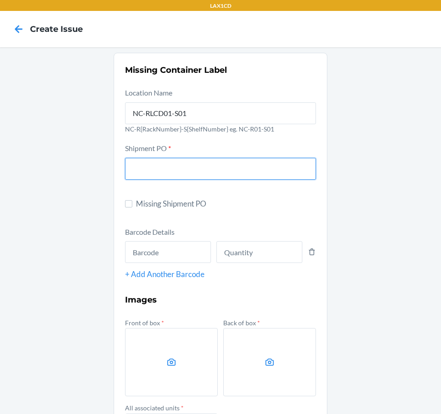
click at [160, 172] on input "text" at bounding box center [220, 169] width 191 height 22
type input "9867703"
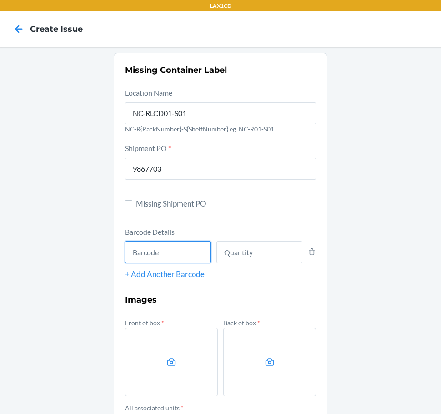
click at [164, 257] on input "text" at bounding box center [168, 252] width 86 height 22
type input "DJGTV4ZGAGD"
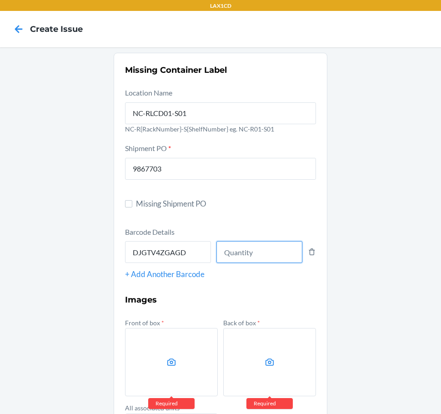
click at [230, 253] on input "number" at bounding box center [259, 252] width 86 height 22
type input "1"
click at [170, 341] on label at bounding box center [171, 362] width 93 height 68
click at [0, 0] on input "file" at bounding box center [0, 0] width 0 height 0
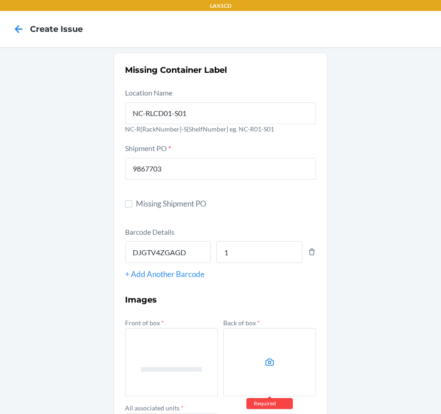
click at [258, 365] on label at bounding box center [269, 362] width 93 height 68
click at [0, 0] on input "file" at bounding box center [0, 0] width 0 height 0
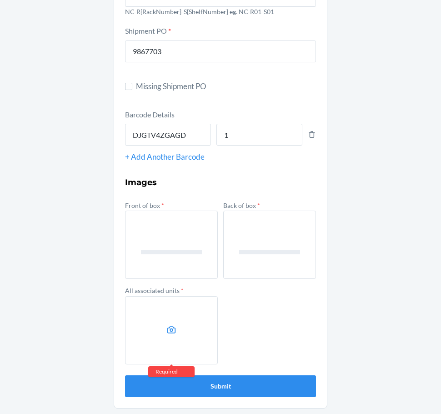
click at [179, 324] on label at bounding box center [171, 330] width 93 height 68
click at [0, 0] on input "file" at bounding box center [0, 0] width 0 height 0
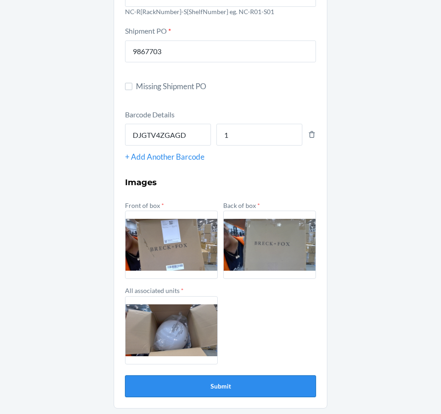
click at [222, 387] on button "Submit" at bounding box center [220, 386] width 191 height 22
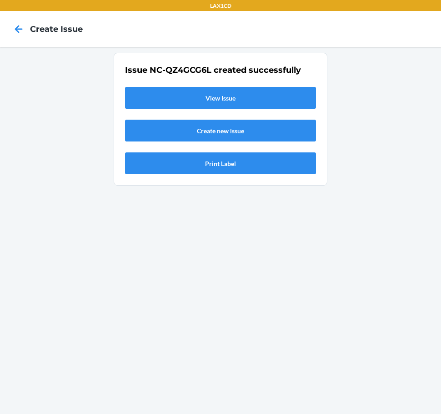
scroll to position [0, 0]
click at [261, 100] on link "View Issue" at bounding box center [220, 98] width 191 height 22
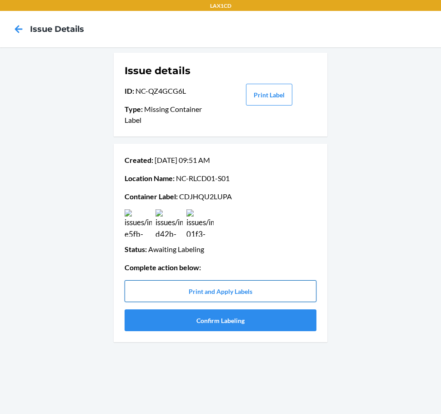
click at [240, 294] on button "Print and Apply Labels" at bounding box center [221, 291] width 192 height 22
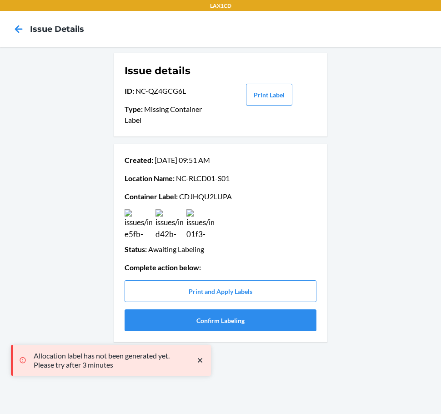
click at [206, 195] on p "Container Label : CDJHQU2LUPA" at bounding box center [221, 196] width 192 height 11
copy p "CDJHQU2LUPA"
click at [37, 175] on div "Issue details ID : NC-QZ4GCG6L Type : Missing Container Label Print Label Creat…" at bounding box center [220, 230] width 441 height 366
click at [229, 323] on button "Confirm Labeling" at bounding box center [221, 320] width 192 height 22
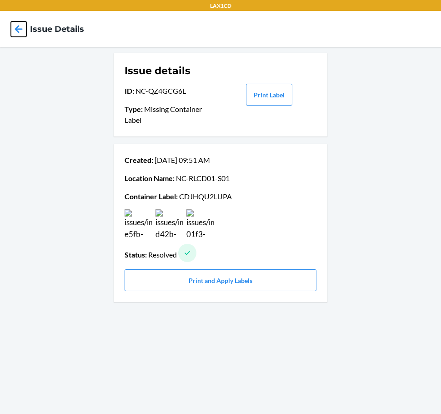
click at [20, 26] on icon at bounding box center [18, 28] width 15 height 15
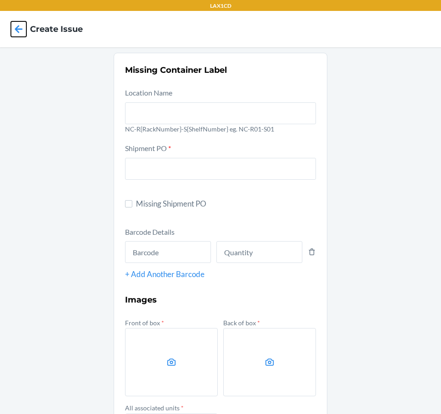
click at [20, 26] on icon at bounding box center [18, 28] width 15 height 15
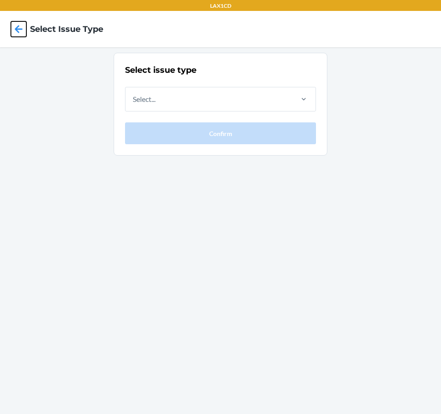
click at [24, 30] on icon at bounding box center [18, 28] width 15 height 15
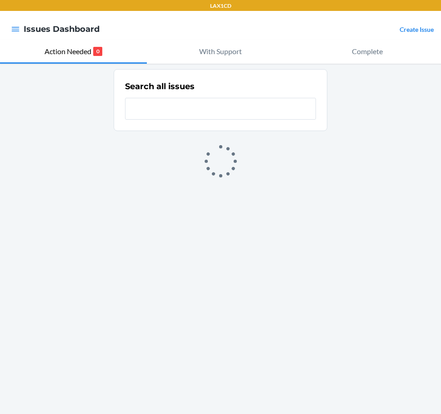
click at [411, 26] on link "Create Issue" at bounding box center [417, 29] width 34 height 8
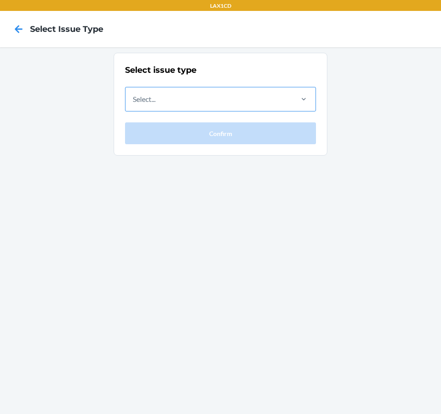
click at [247, 101] on div "Select..." at bounding box center [208, 99] width 166 height 24
click at [134, 101] on input "Select..." at bounding box center [133, 99] width 1 height 11
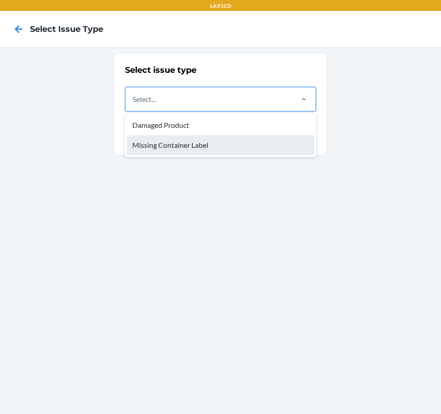
click at [235, 143] on div "Missing Container Label" at bounding box center [220, 145] width 187 height 20
click at [134, 105] on input "option Missing Container Label focused, 2 of 2. 2 results available. Use Up and…" at bounding box center [133, 99] width 1 height 11
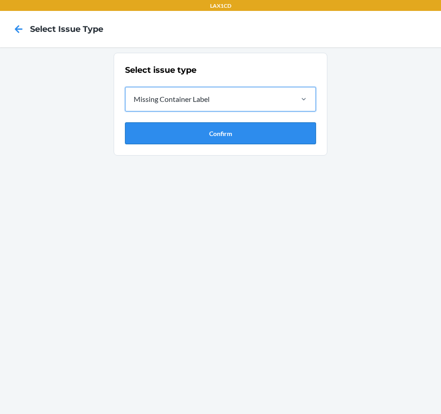
click at [234, 140] on button "Confirm" at bounding box center [220, 133] width 191 height 22
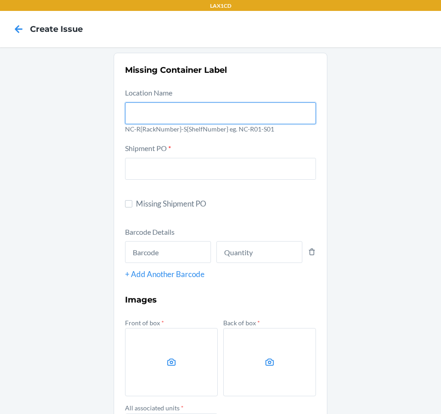
click at [205, 116] on input "text" at bounding box center [220, 113] width 191 height 22
type input "NC-RLCD01-S01"
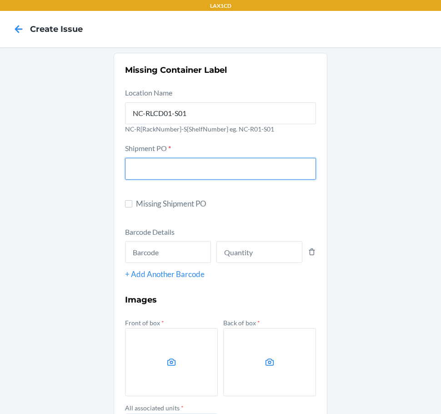
click at [187, 167] on input "text" at bounding box center [220, 169] width 191 height 22
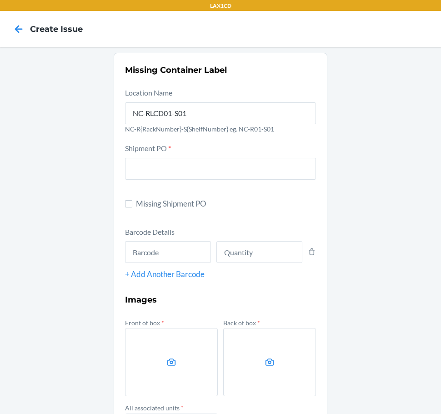
click at [136, 204] on span "Missing Shipment PO" at bounding box center [226, 204] width 180 height 12
click at [132, 204] on input "Missing Shipment PO" at bounding box center [128, 203] width 7 height 7
checkbox input "true"
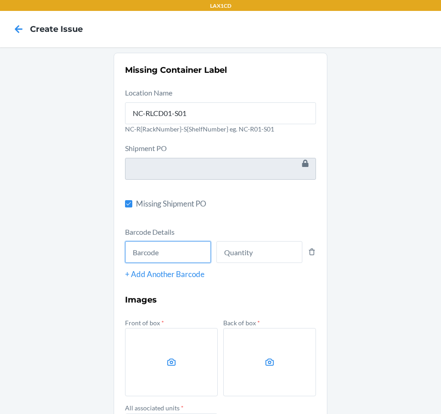
click at [140, 246] on input "text" at bounding box center [168, 252] width 86 height 22
type input "605258417114"
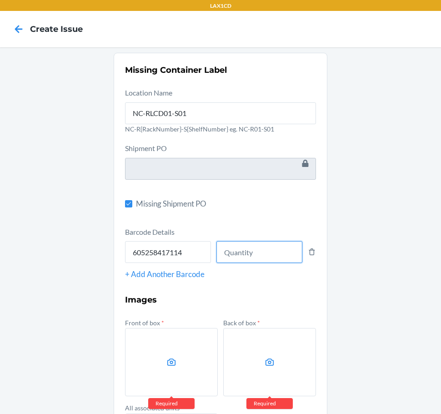
click at [247, 257] on input "number" at bounding box center [259, 252] width 86 height 22
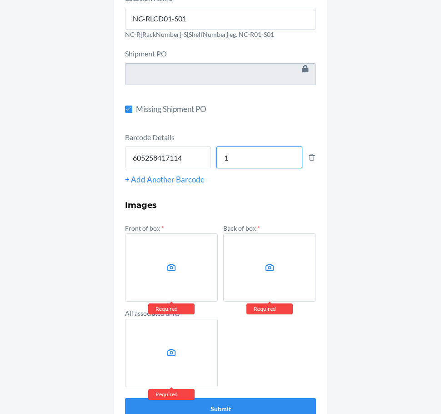
scroll to position [117, 0]
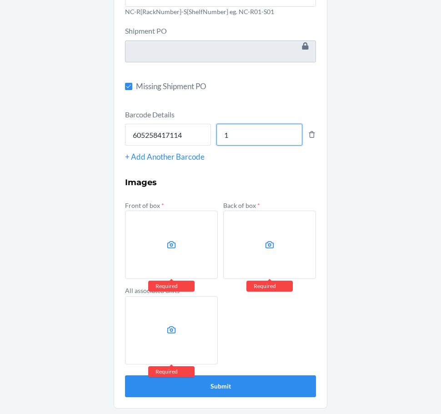
type input "1"
click at [172, 252] on label at bounding box center [171, 244] width 93 height 68
click at [0, 0] on input "file" at bounding box center [0, 0] width 0 height 0
click at [263, 265] on label at bounding box center [269, 244] width 93 height 68
click at [0, 0] on input "file" at bounding box center [0, 0] width 0 height 0
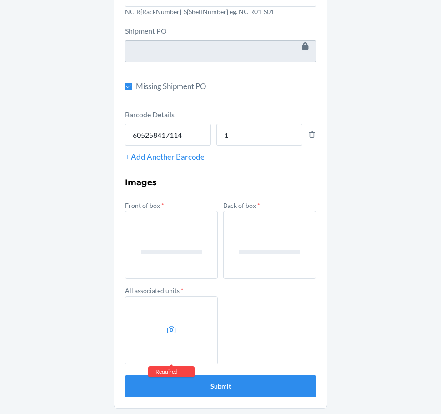
click at [158, 327] on label at bounding box center [171, 330] width 93 height 68
click at [0, 0] on input "file" at bounding box center [0, 0] width 0 height 0
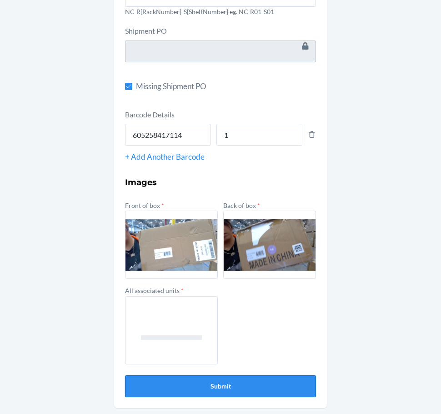
click at [220, 383] on button "Submit" at bounding box center [220, 386] width 191 height 22
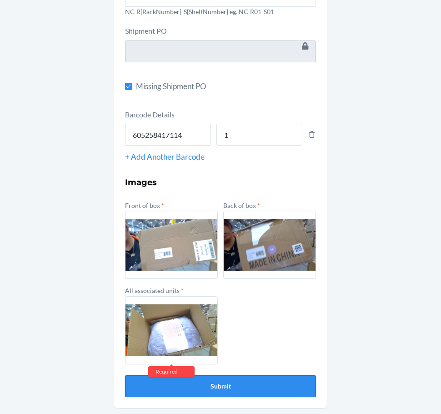
click at [230, 389] on button "Submit" at bounding box center [220, 386] width 191 height 22
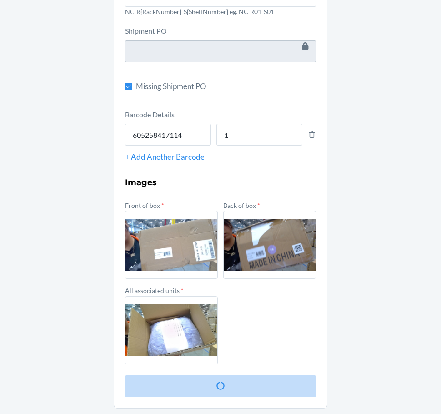
scroll to position [0, 0]
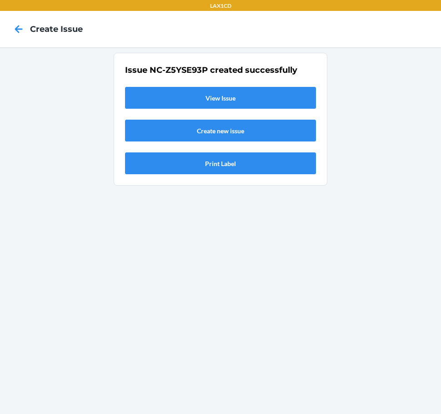
click at [266, 102] on link "View Issue" at bounding box center [220, 98] width 191 height 22
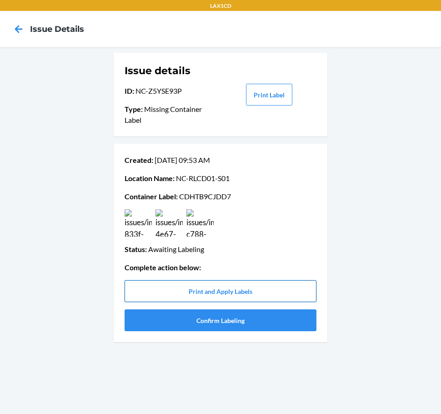
click at [227, 292] on button "Print and Apply Labels" at bounding box center [221, 291] width 192 height 22
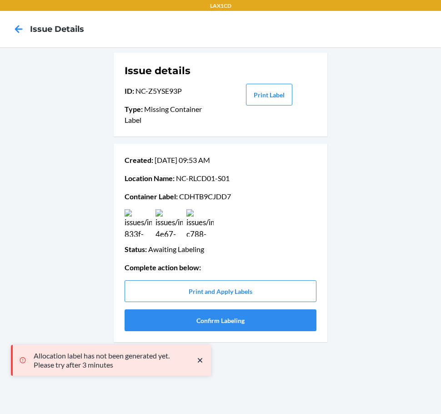
click at [208, 195] on p "Container Label : CDHTB9CJDD7" at bounding box center [221, 196] width 192 height 11
drag, startPoint x: 208, startPoint y: 185, endPoint x: 195, endPoint y: 192, distance: 14.6
click at [195, 192] on p "Container Label : CDHTB9CJDD7" at bounding box center [221, 196] width 192 height 11
click at [196, 196] on p "Container Label : CDHTB9CJDD7" at bounding box center [221, 196] width 192 height 11
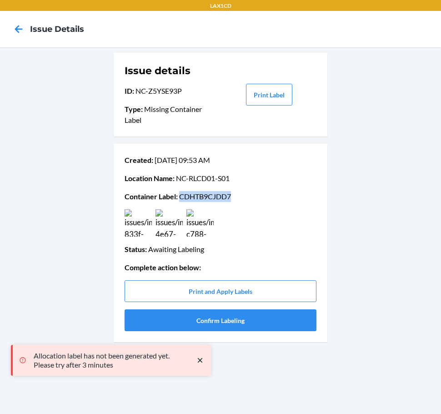
click at [196, 196] on p "Container Label : CDHTB9CJDD7" at bounding box center [221, 196] width 192 height 11
copy p "CDHTB9CJDD7"
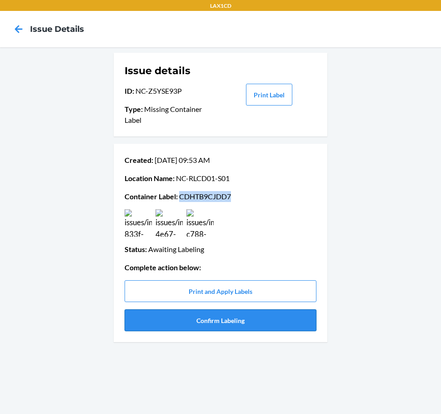
click at [194, 316] on button "Confirm Labeling" at bounding box center [221, 320] width 192 height 22
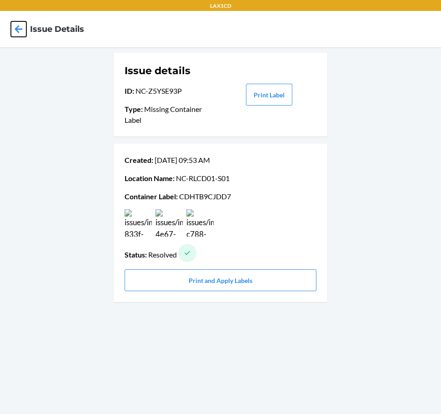
click at [15, 30] on icon at bounding box center [18, 28] width 15 height 15
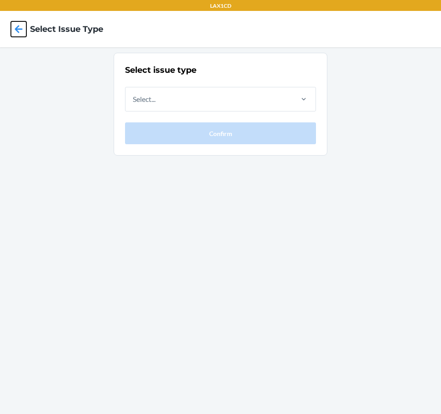
click at [15, 30] on icon at bounding box center [18, 28] width 15 height 15
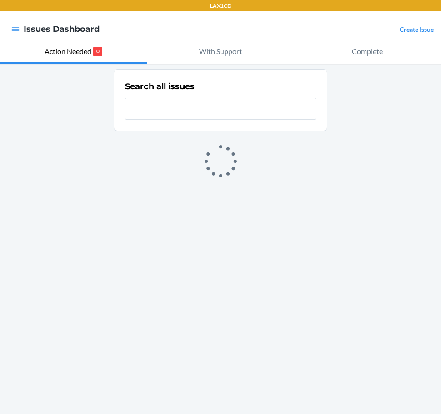
click at [15, 30] on icon "button" at bounding box center [15, 29] width 9 height 9
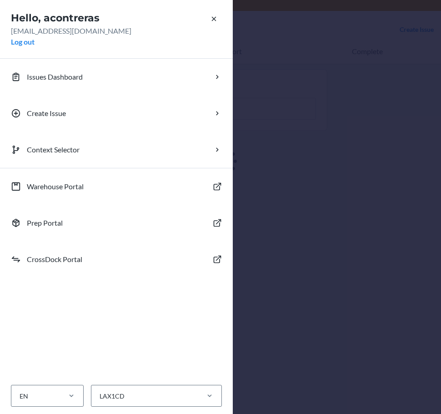
click at [405, 38] on div "Hello, acontreras [EMAIL_ADDRESS][DOMAIN_NAME] Log out Issues Dashboard Create …" at bounding box center [220, 207] width 441 height 414
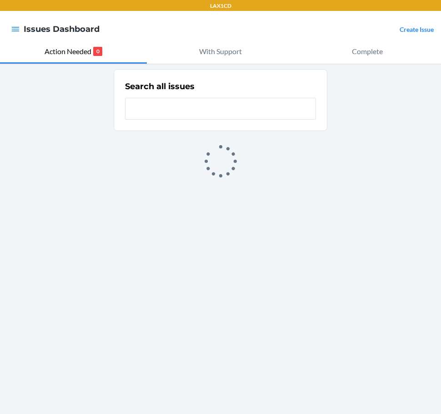
click at [406, 31] on link "Create Issue" at bounding box center [417, 29] width 34 height 8
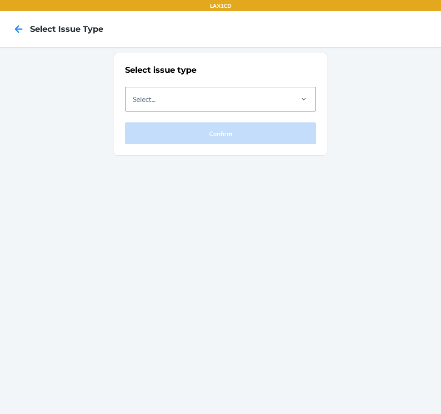
click at [267, 93] on div "Select..." at bounding box center [208, 99] width 166 height 24
click at [134, 94] on input "Select..." at bounding box center [133, 99] width 1 height 11
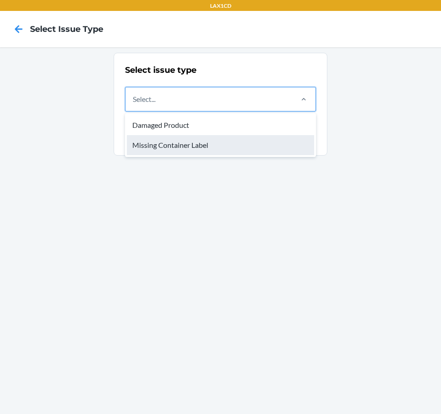
click at [241, 149] on div "Missing Container Label" at bounding box center [220, 145] width 187 height 20
click at [134, 105] on input "option Missing Container Label focused, 2 of 2. 2 results available. Use Up and…" at bounding box center [133, 99] width 1 height 11
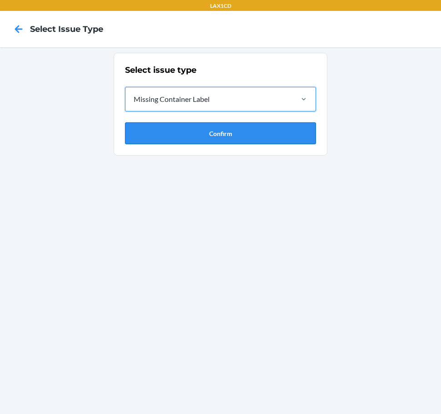
click at [227, 142] on button "Confirm" at bounding box center [220, 133] width 191 height 22
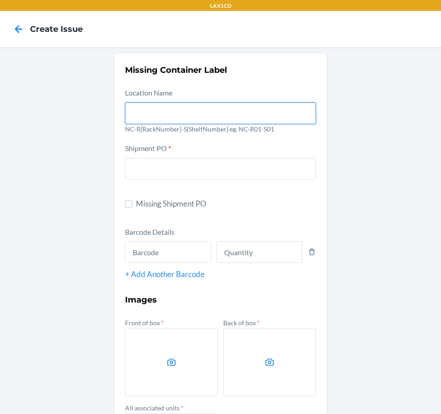
click at [212, 112] on input "text" at bounding box center [220, 113] width 191 height 22
type input "NC-RLCD01-S01"
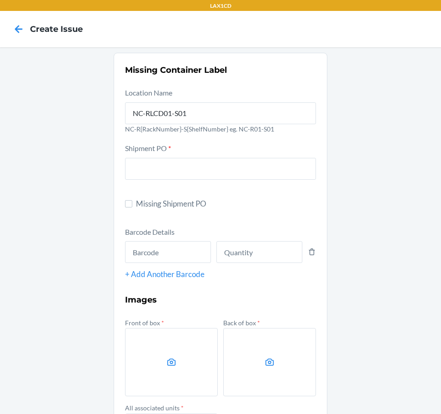
click at [172, 205] on span "Missing Shipment PO" at bounding box center [226, 204] width 180 height 12
click at [132, 205] on input "Missing Shipment PO" at bounding box center [128, 203] width 7 height 7
checkbox input "true"
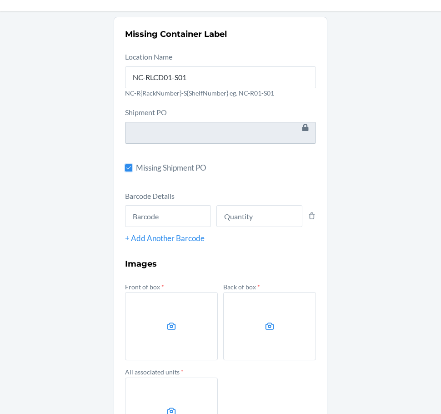
scroll to position [91, 0]
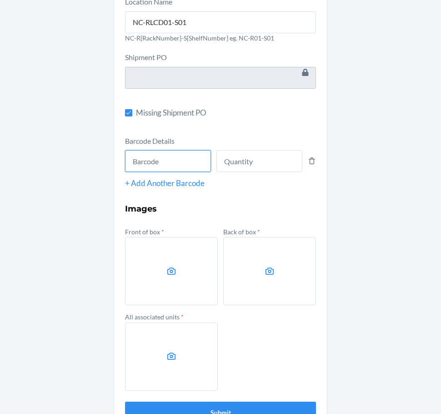
click at [181, 157] on input "text" at bounding box center [168, 161] width 86 height 22
type input "CDFB2N99YB4"
click at [125, 401] on button "Submit" at bounding box center [220, 412] width 191 height 22
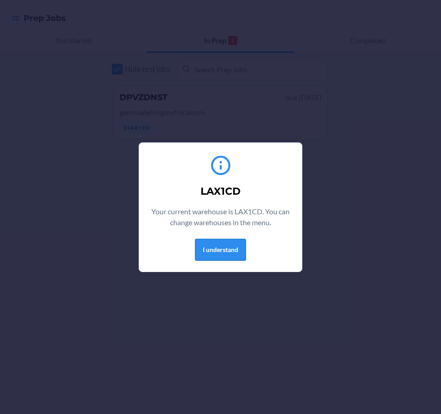
click at [232, 249] on button "I understand" at bounding box center [220, 250] width 51 height 22
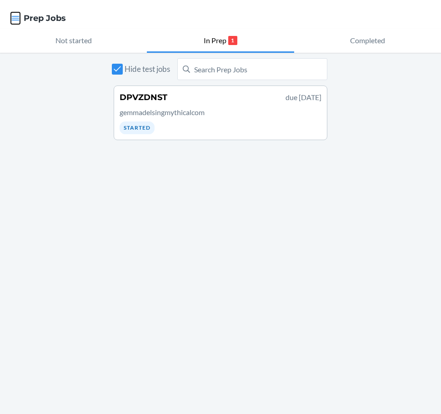
click at [15, 16] on icon "button" at bounding box center [15, 18] width 9 height 9
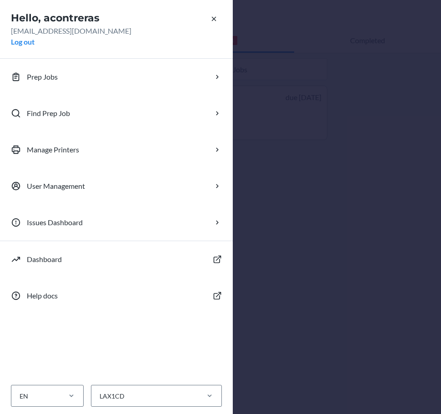
click at [335, 206] on div "Hello, acontreras [EMAIL_ADDRESS][DOMAIN_NAME] Log out Prep Jobs Find Prep Job …" at bounding box center [220, 207] width 441 height 414
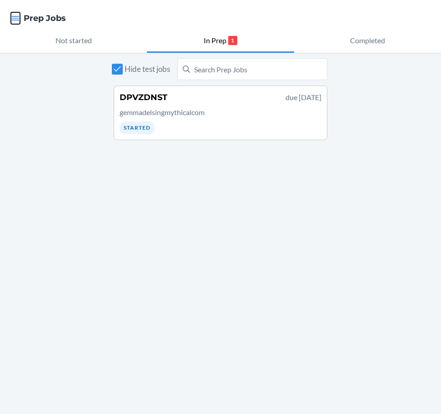
click at [15, 15] on icon "button" at bounding box center [15, 18] width 9 height 9
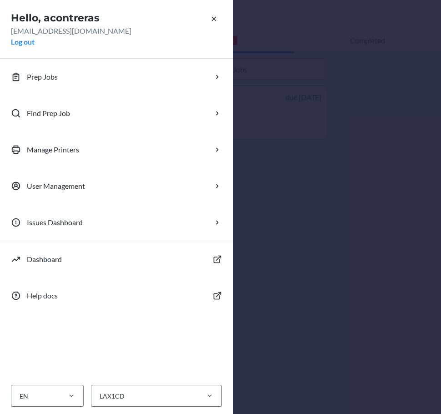
click at [375, 218] on div "Hello, acontreras [EMAIL_ADDRESS][DOMAIN_NAME] Log out Prep Jobs Find Prep Job …" at bounding box center [220, 207] width 441 height 414
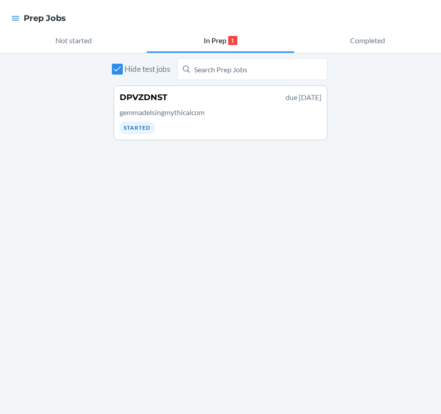
click at [381, 15] on nav "Prep Jobs" at bounding box center [220, 18] width 441 height 36
click at [379, 87] on div "Hide test jobs DPVZDNST due [DATE] gemmadelsingmythicalcom Started" at bounding box center [220, 233] width 441 height 361
click at [19, 18] on icon "button" at bounding box center [15, 18] width 9 height 9
